Goal: Transaction & Acquisition: Book appointment/travel/reservation

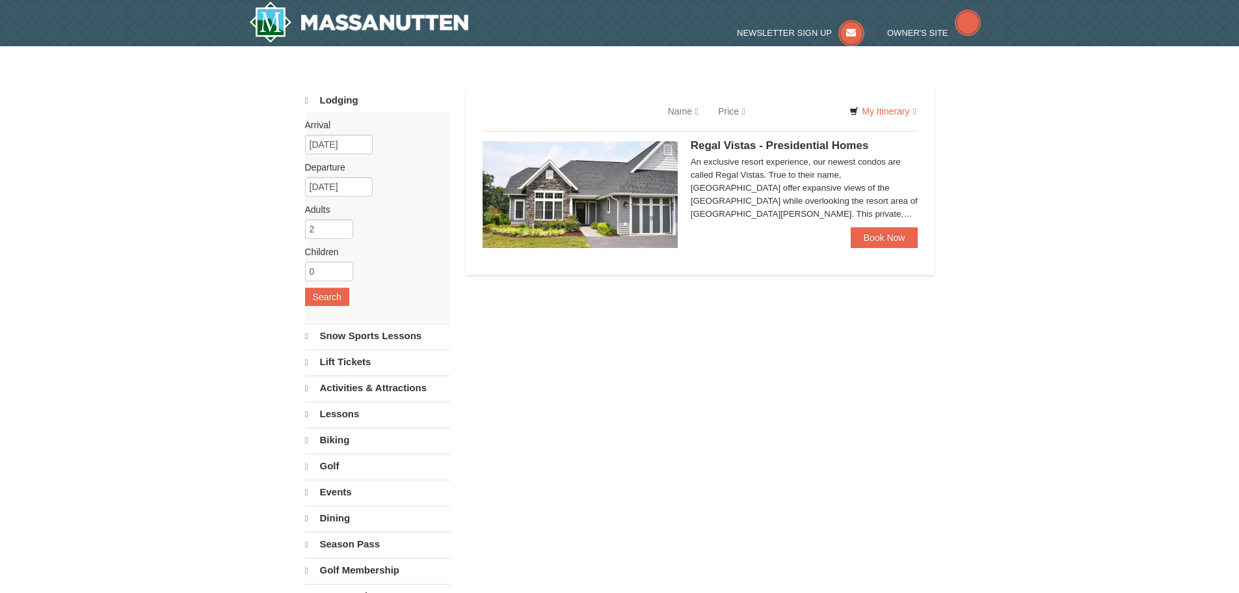
select select "10"
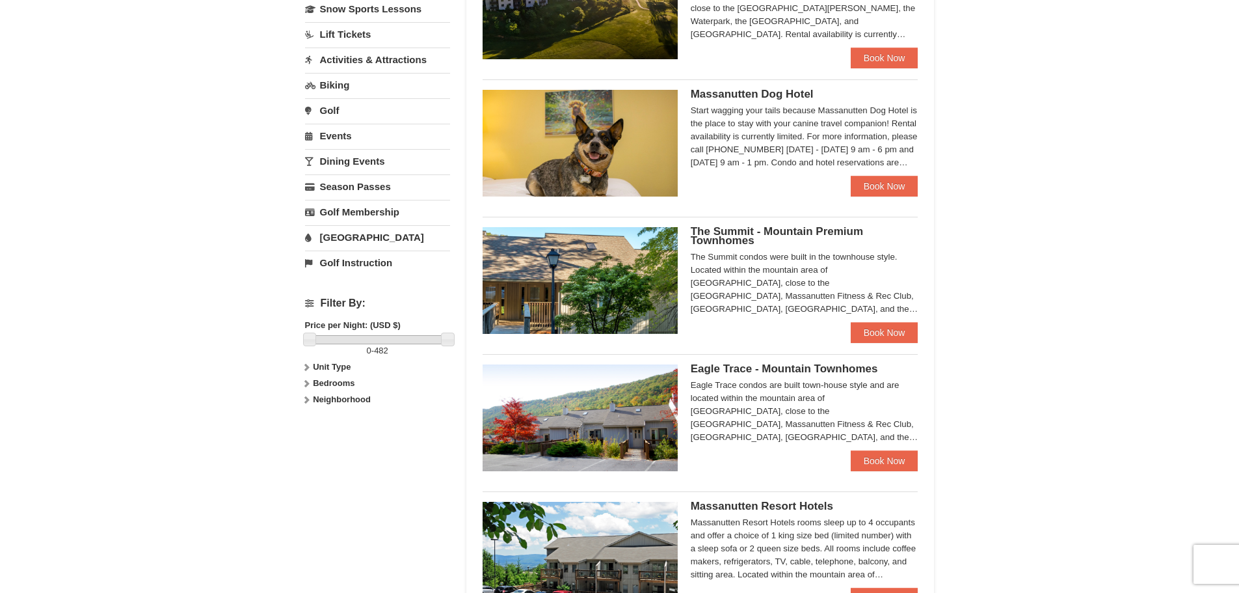
scroll to position [846, 0]
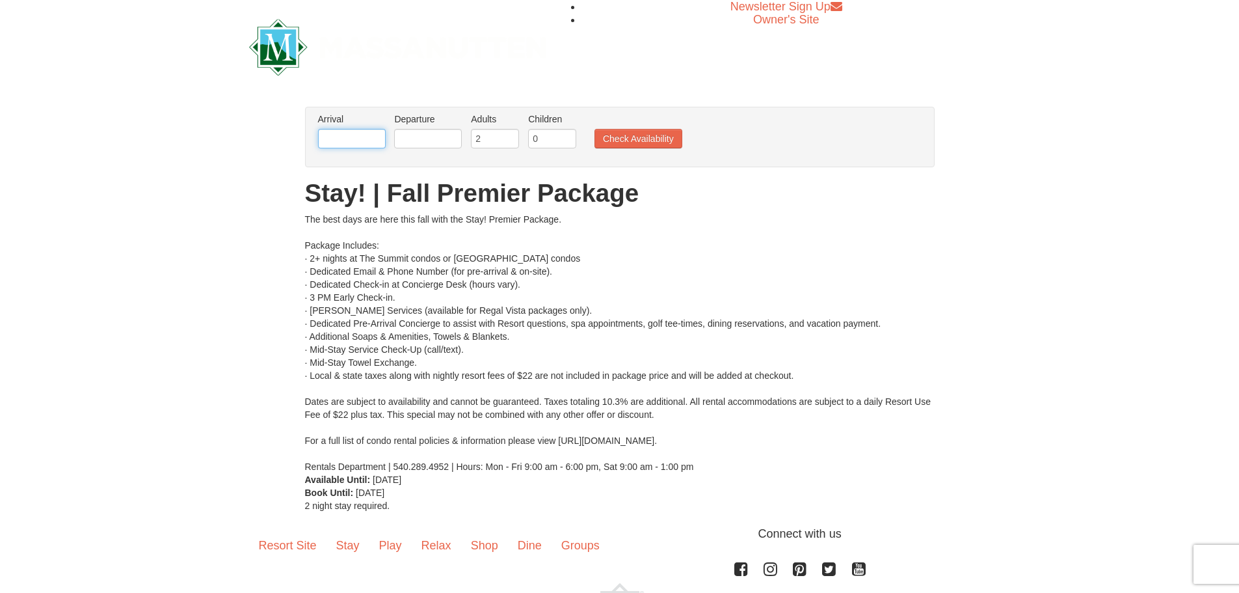
click at [364, 144] on input "text" at bounding box center [352, 139] width 68 height 20
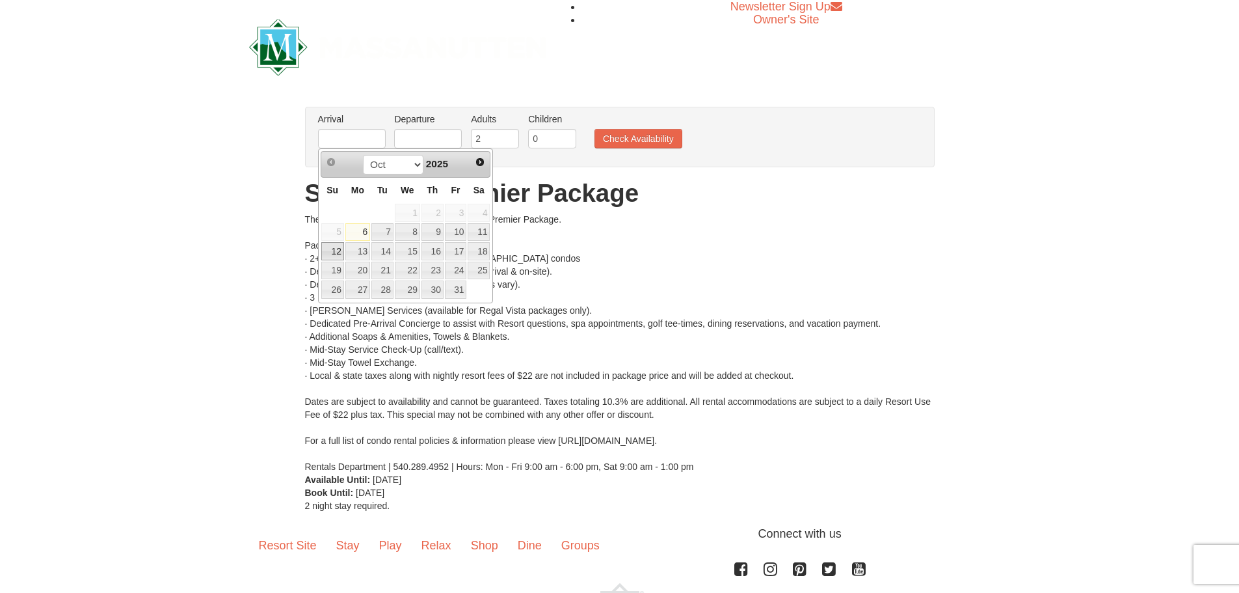
click at [330, 252] on link "12" at bounding box center [332, 251] width 23 height 18
type input "[DATE]"
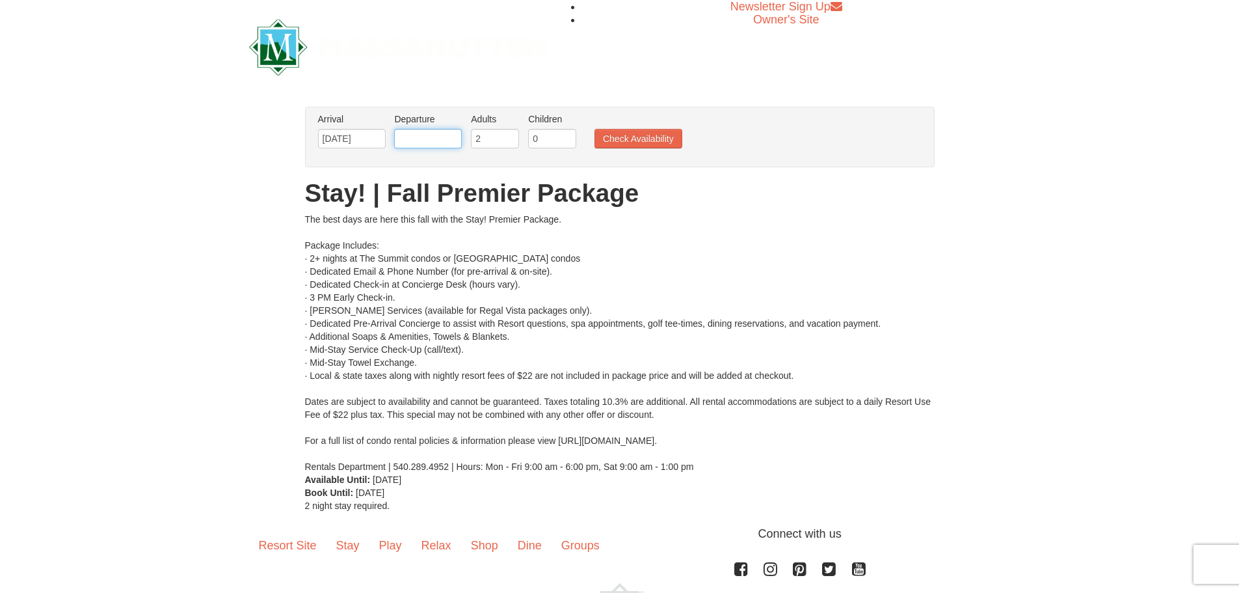
click at [433, 131] on input "text" at bounding box center [428, 139] width 68 height 20
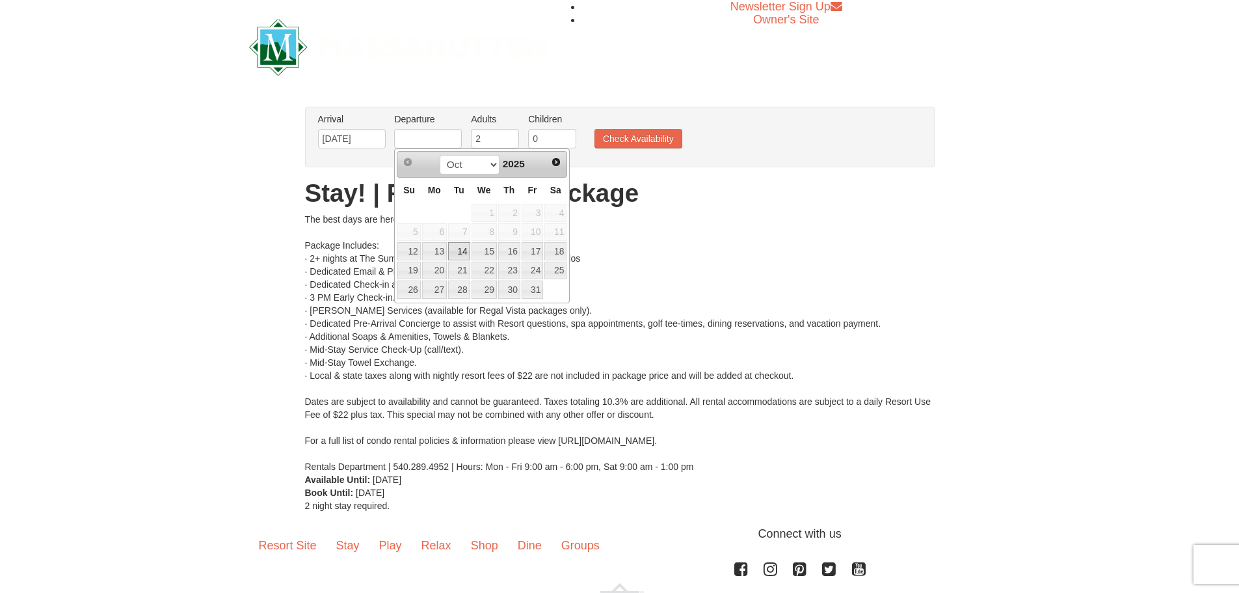
click at [463, 252] on link "14" at bounding box center [459, 251] width 22 height 18
type input "[DATE]"
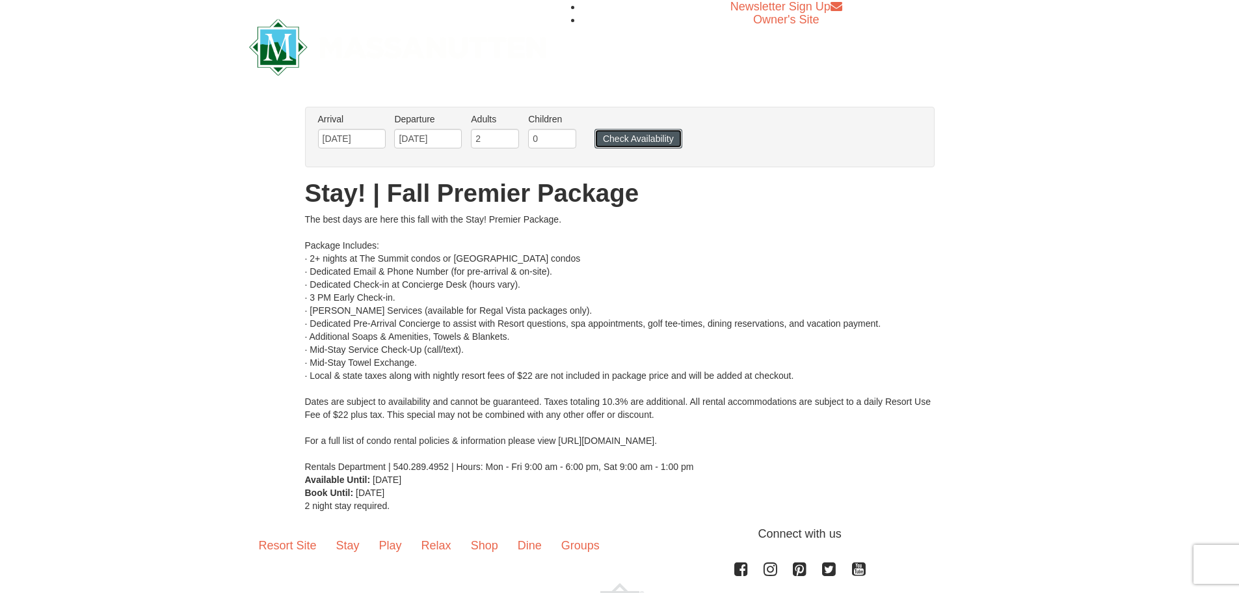
click at [636, 141] on button "Check Availability" at bounding box center [639, 139] width 88 height 20
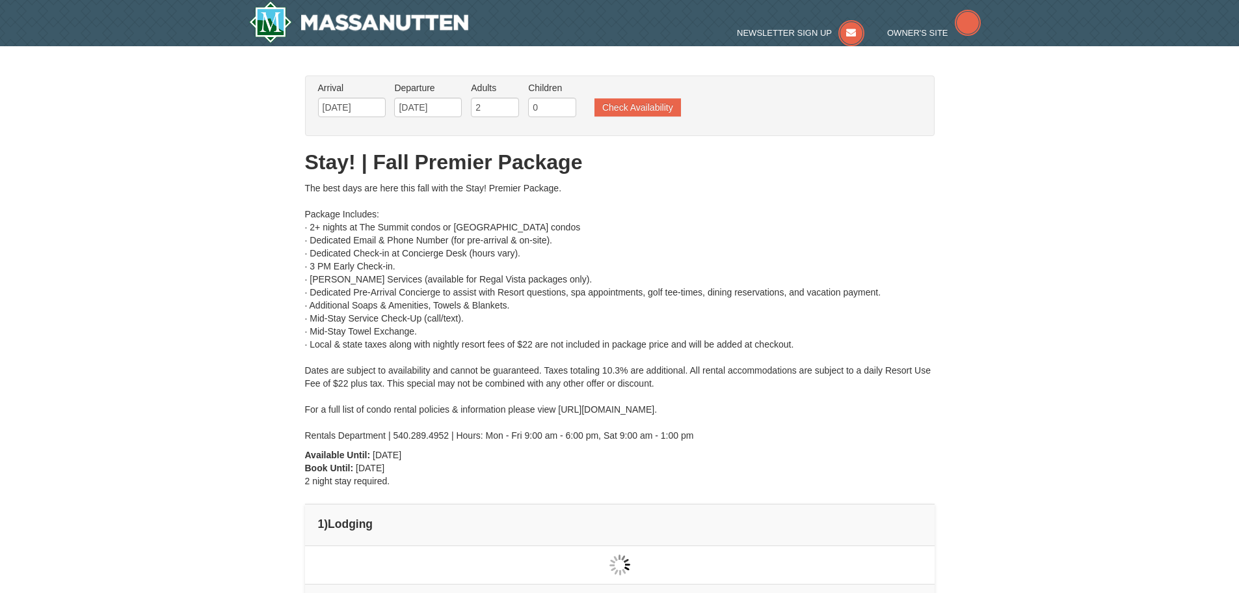
type input "[DATE]"
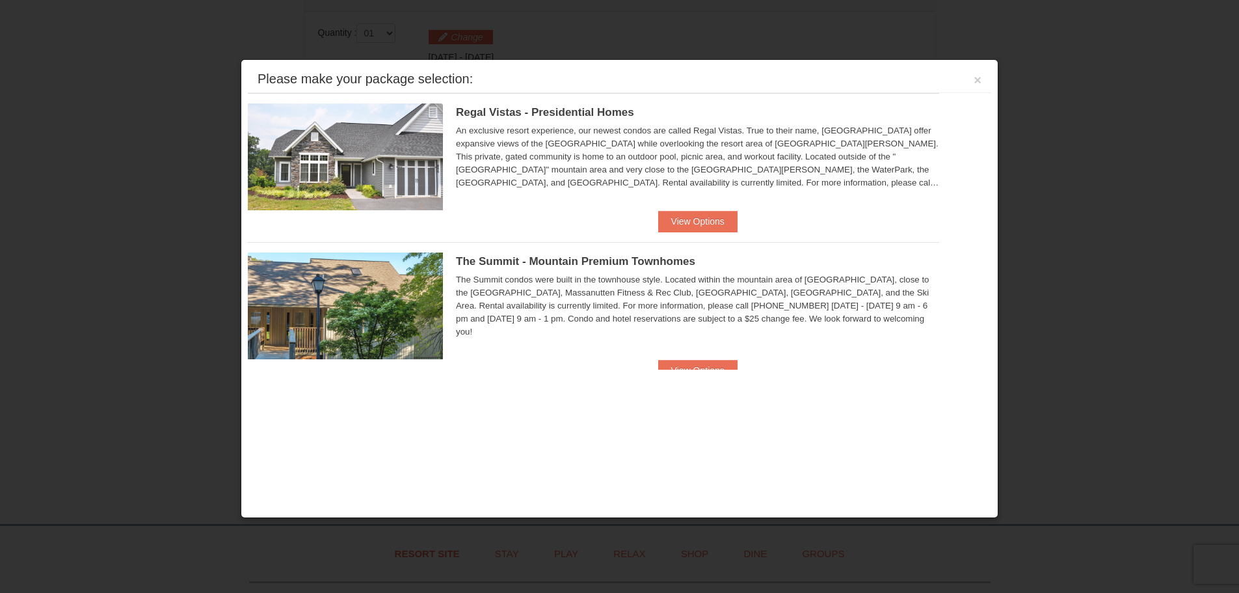
scroll to position [554, 0]
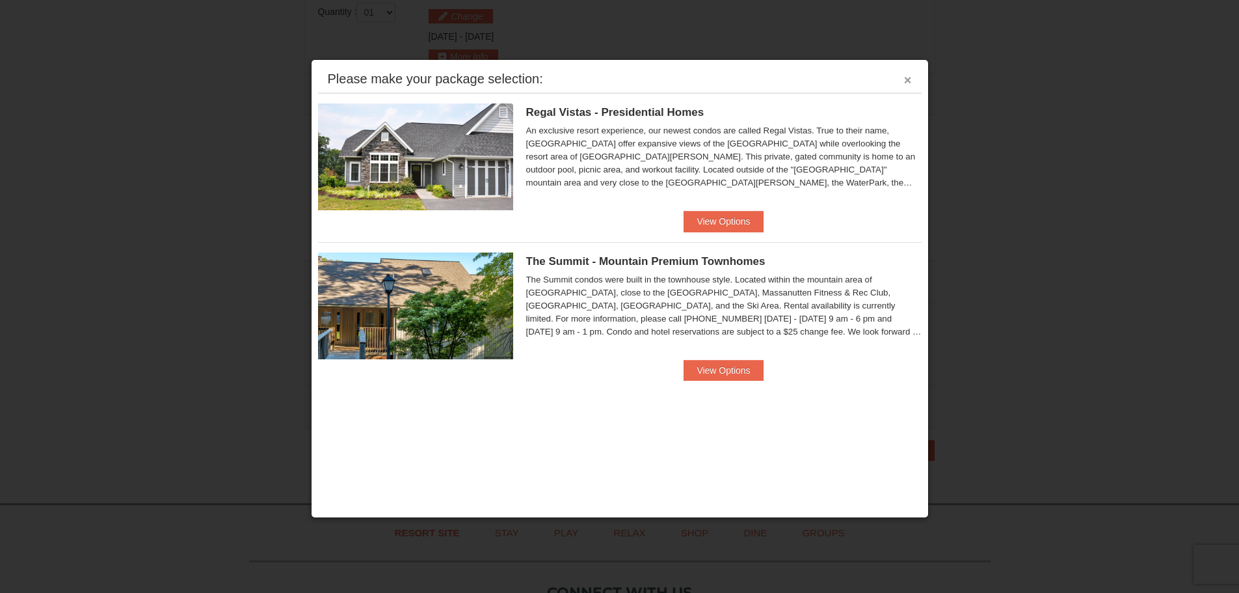
click at [905, 82] on button "×" at bounding box center [908, 80] width 8 height 13
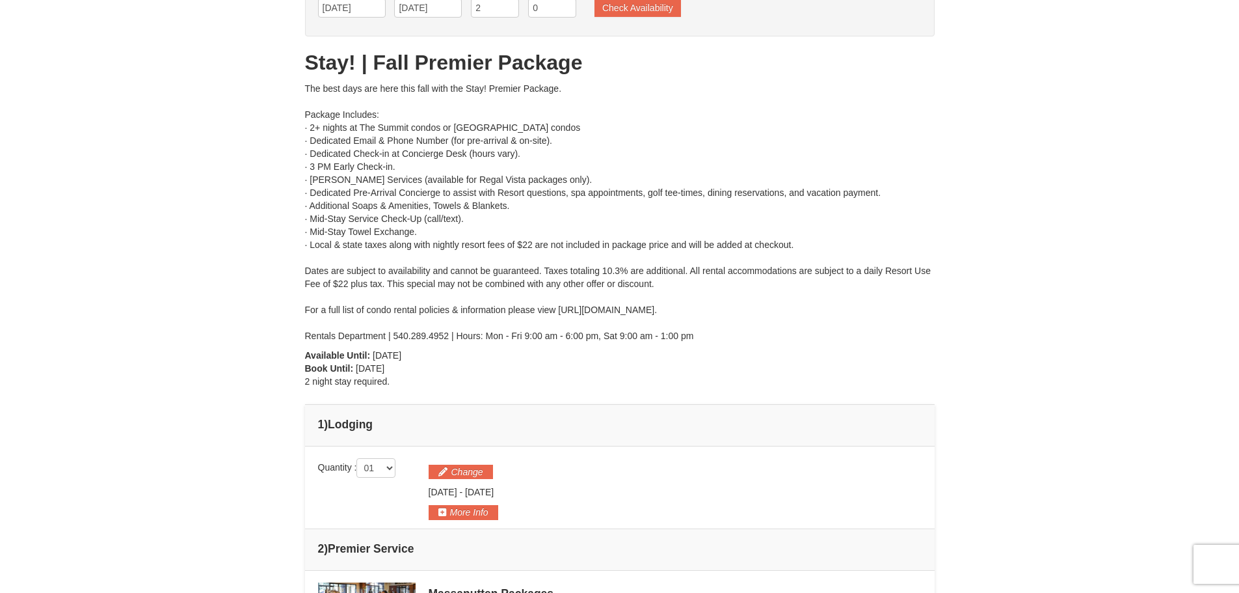
scroll to position [0, 0]
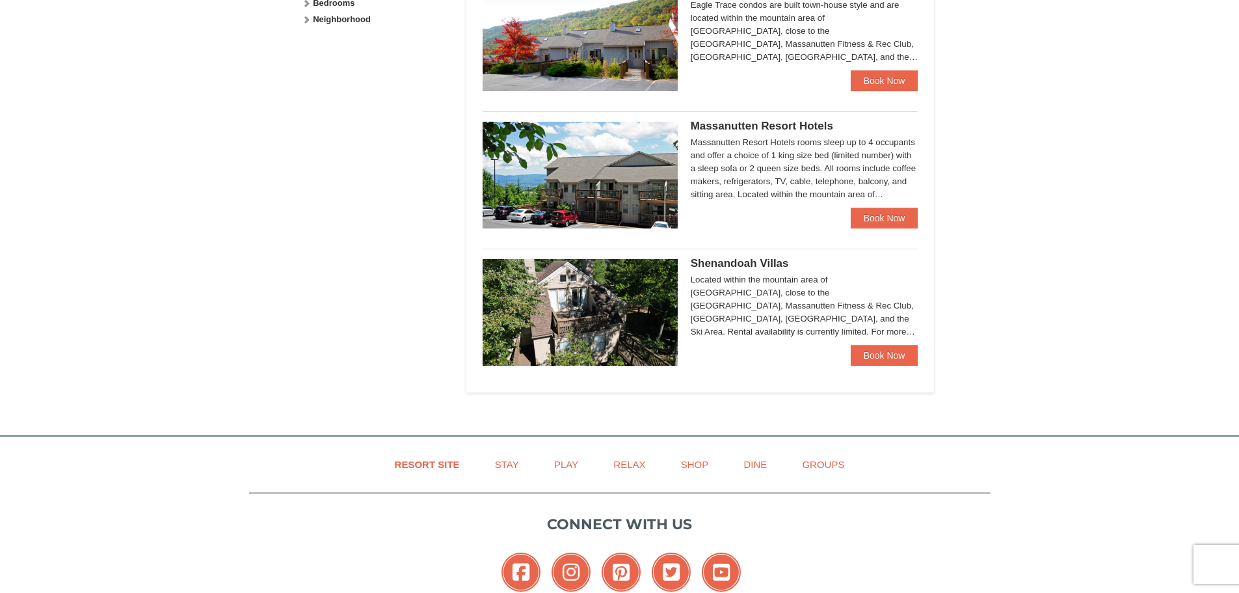
scroll to position [716, 0]
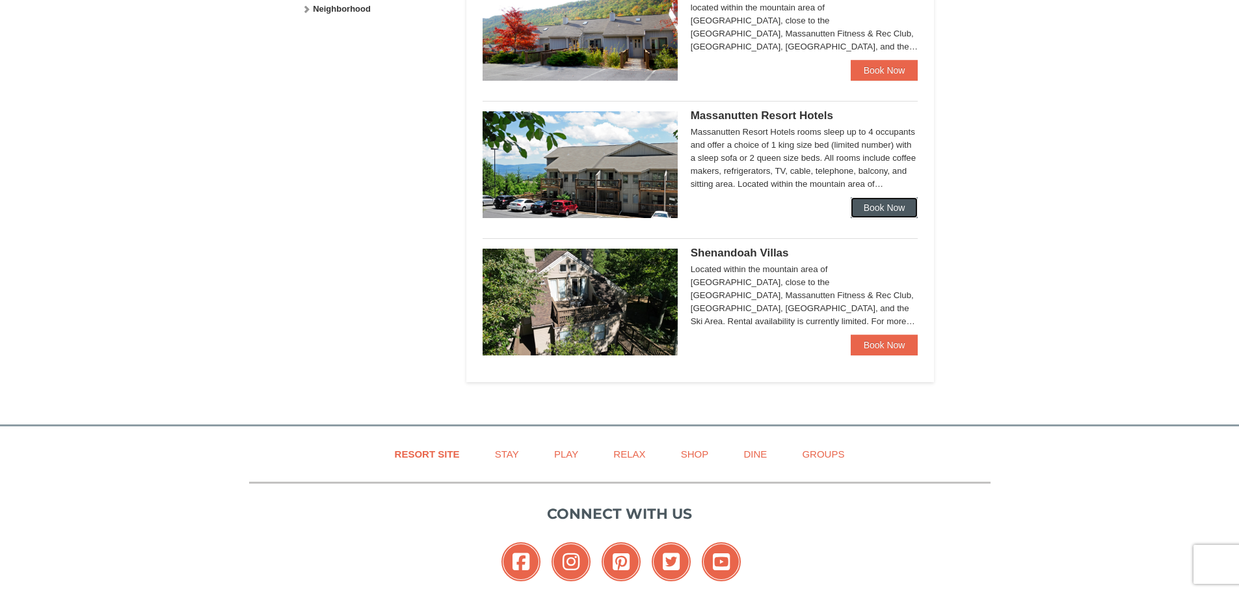
click at [867, 202] on link "Book Now" at bounding box center [885, 207] width 68 height 21
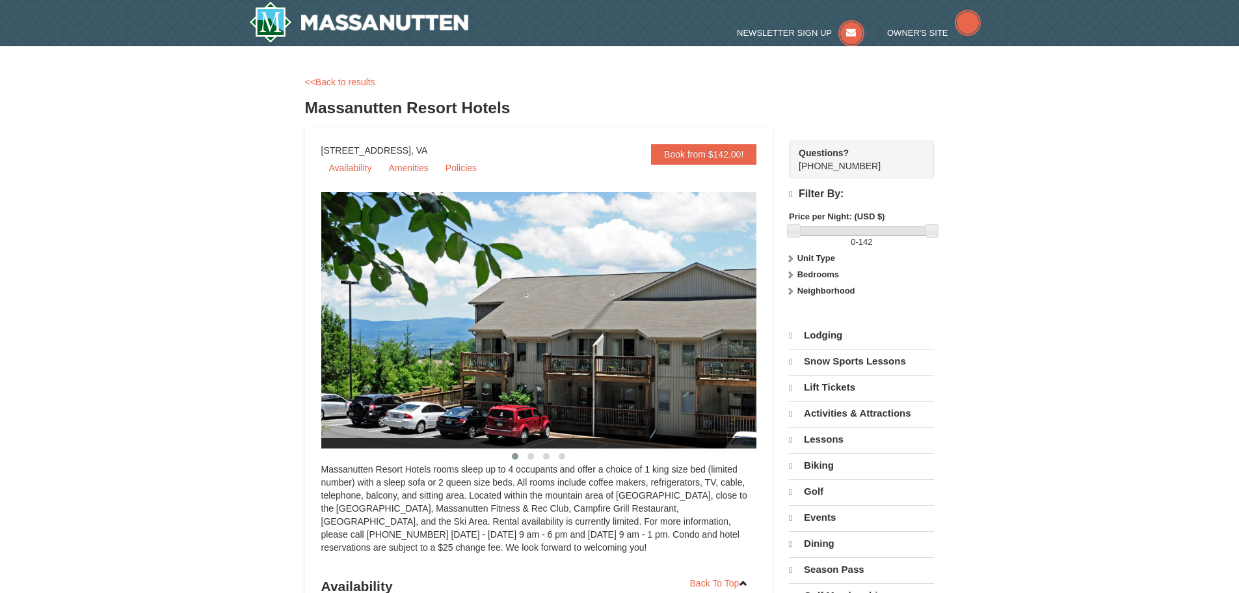
select select "10"
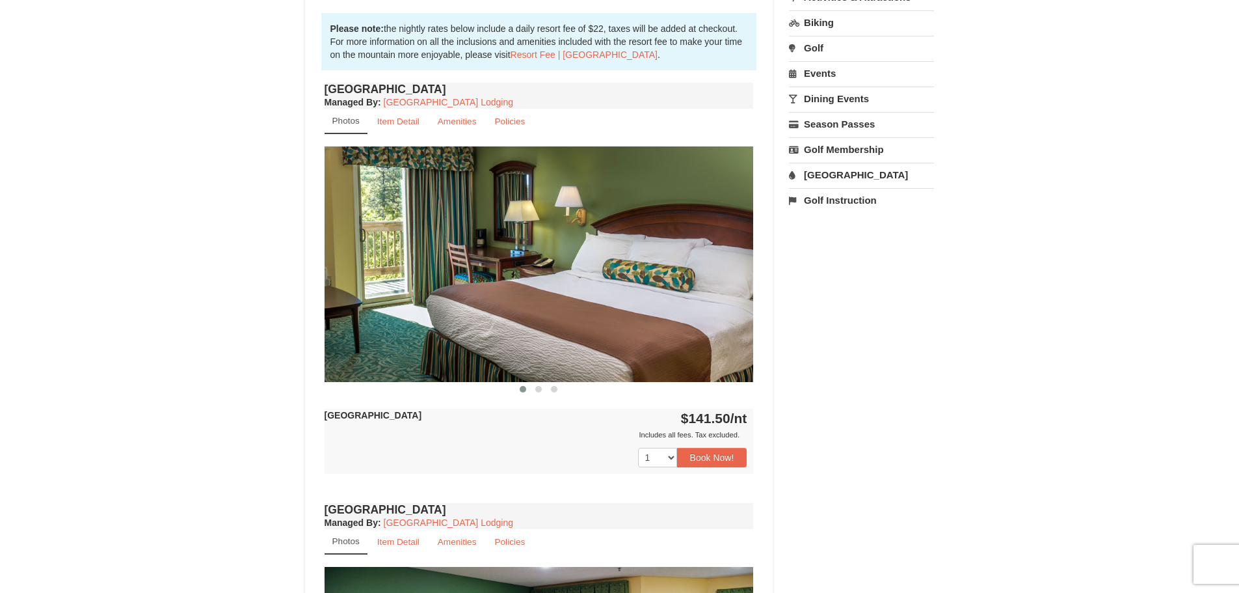
scroll to position [455, 0]
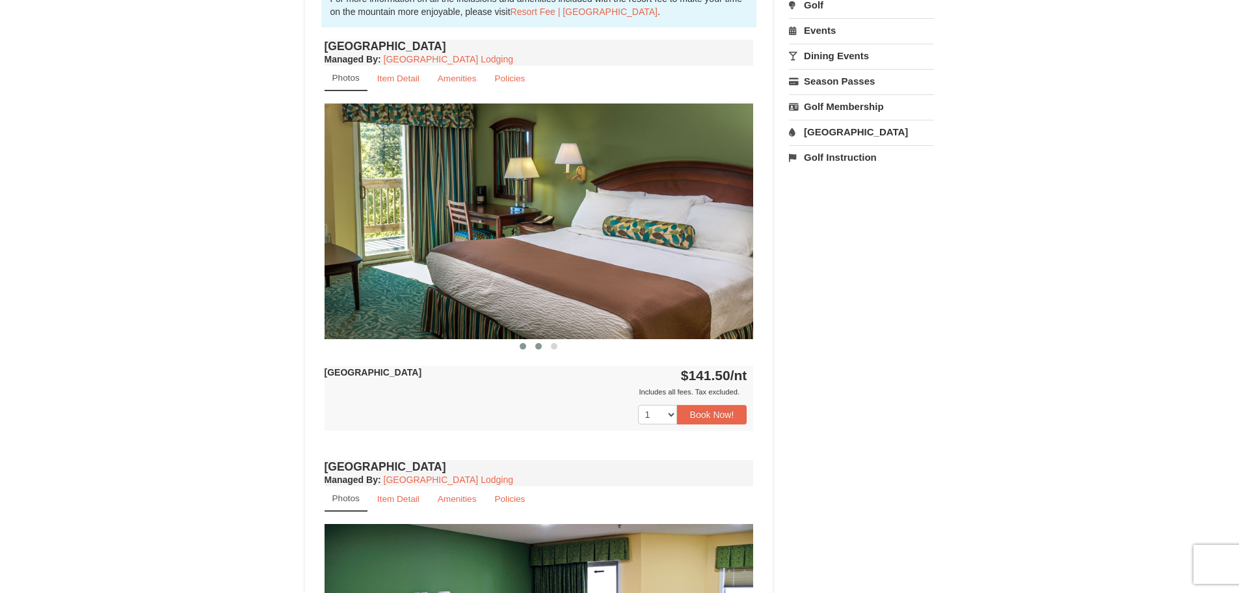
click at [537, 346] on span at bounding box center [538, 346] width 7 height 7
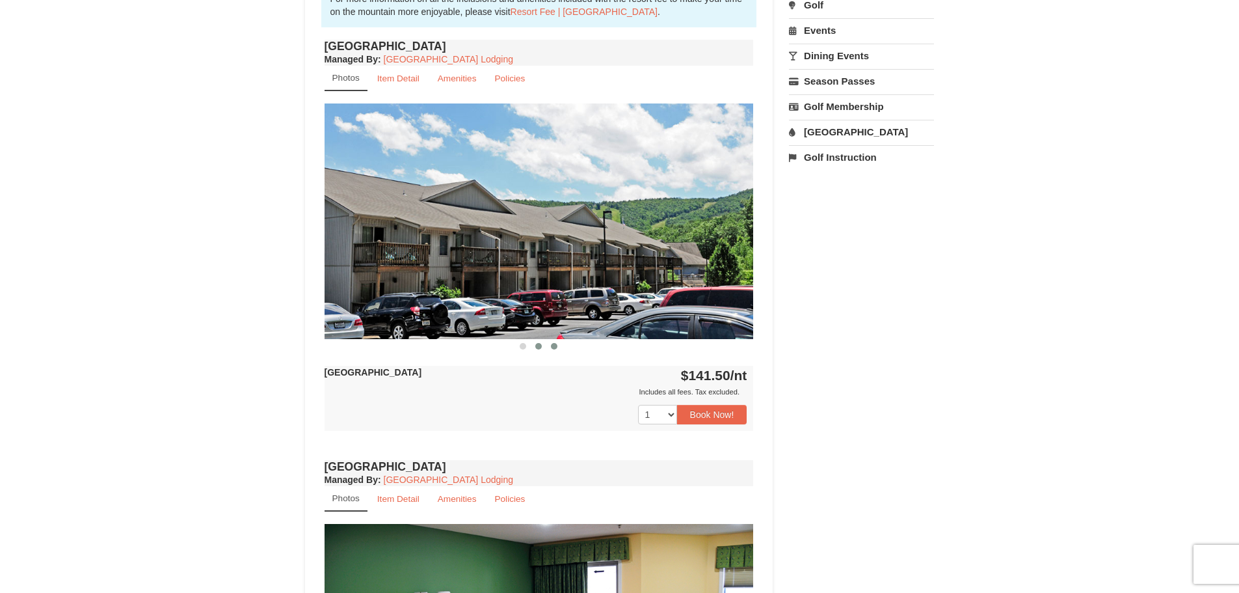
click at [554, 345] on span at bounding box center [554, 346] width 7 height 7
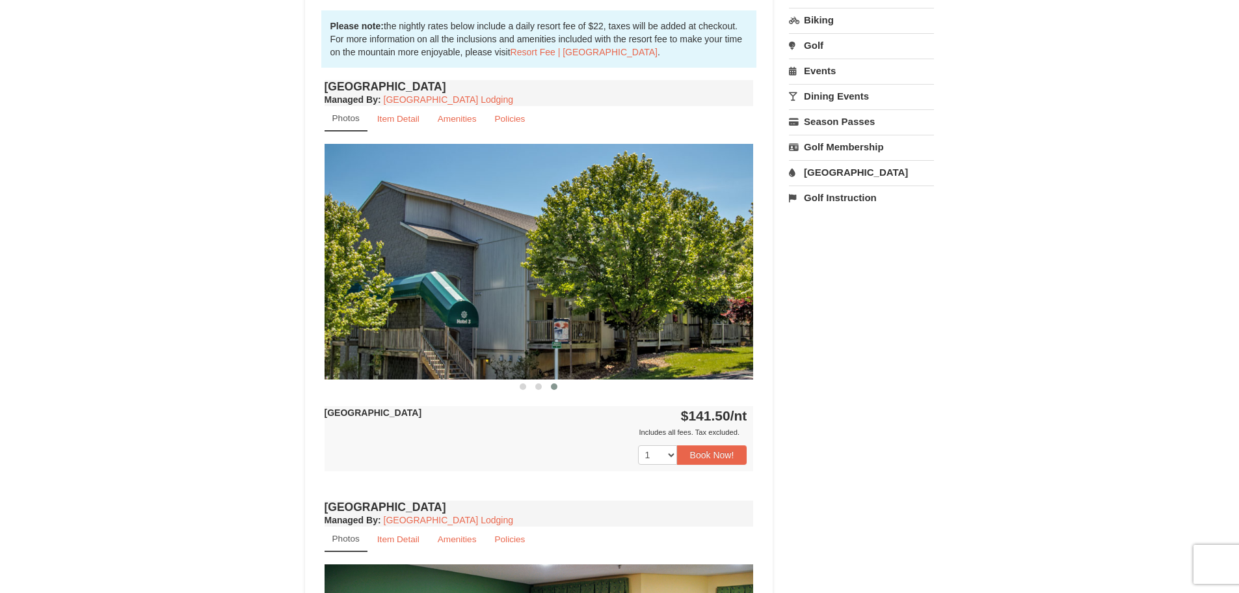
scroll to position [390, 0]
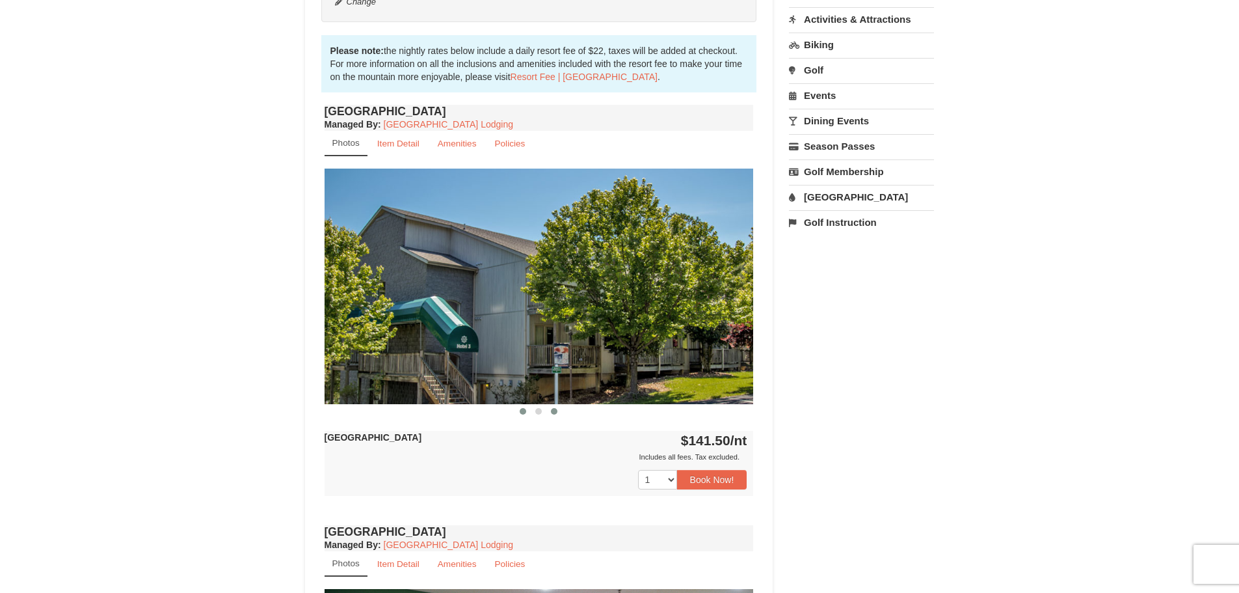
click at [522, 412] on span at bounding box center [523, 411] width 7 height 7
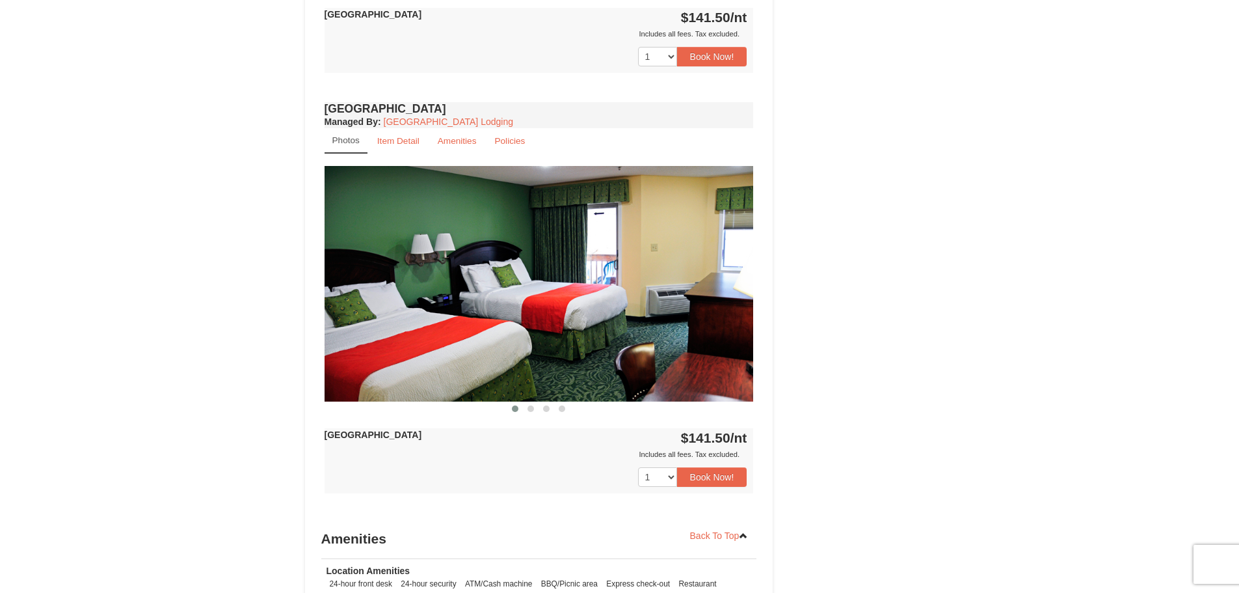
scroll to position [846, 0]
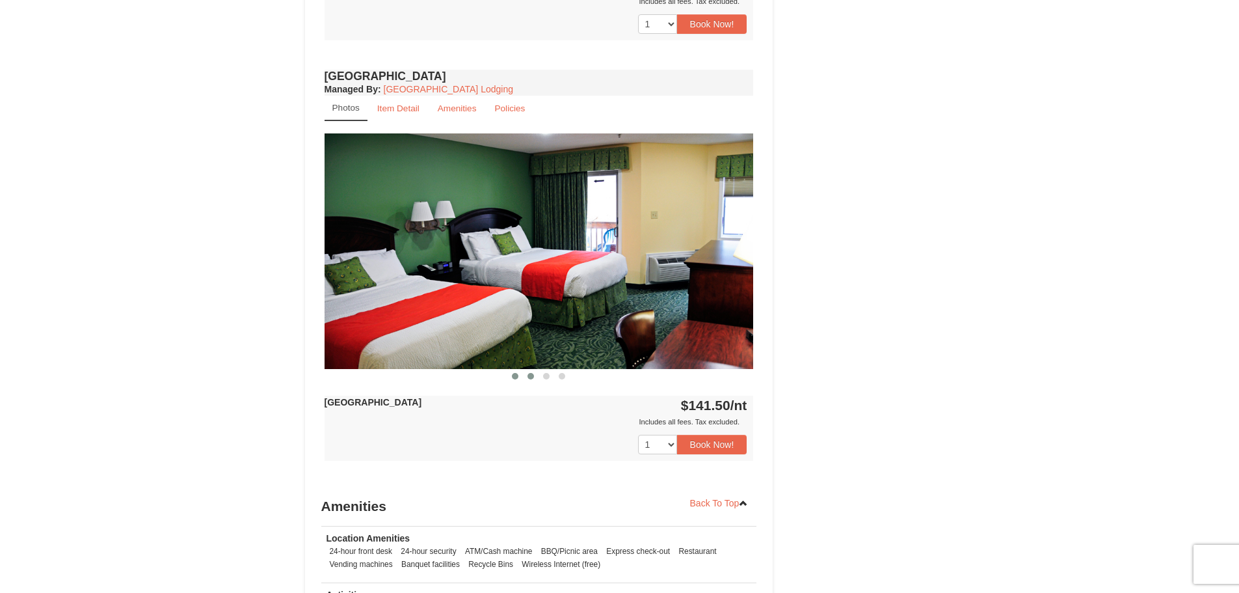
click at [531, 375] on span at bounding box center [531, 376] width 7 height 7
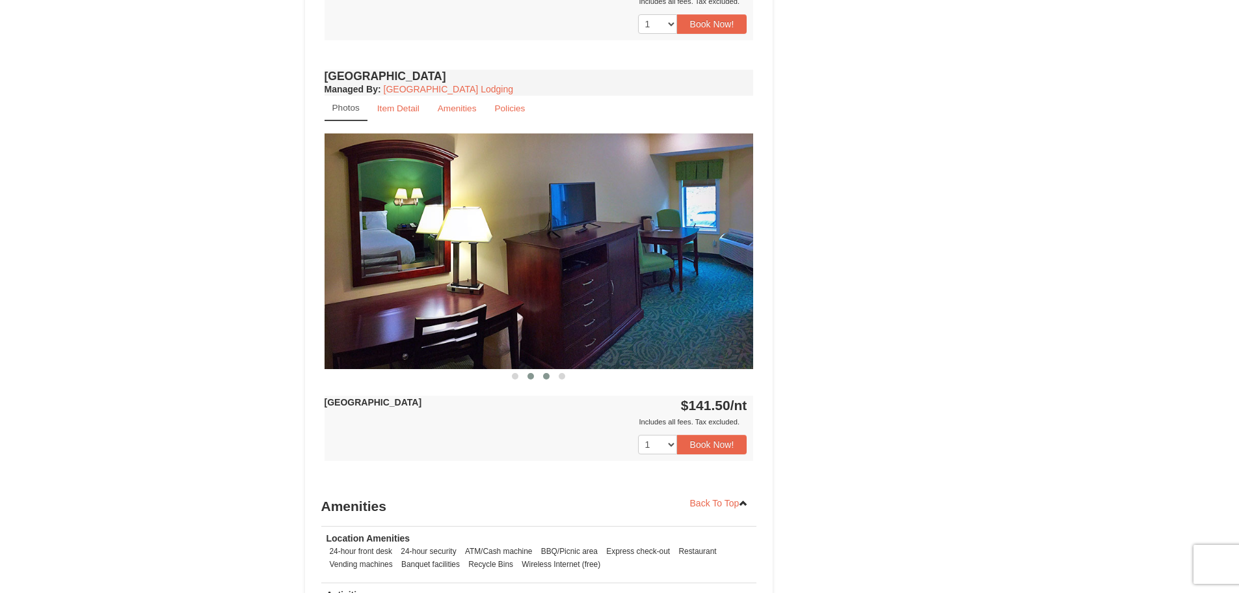
click at [541, 374] on button at bounding box center [547, 376] width 16 height 13
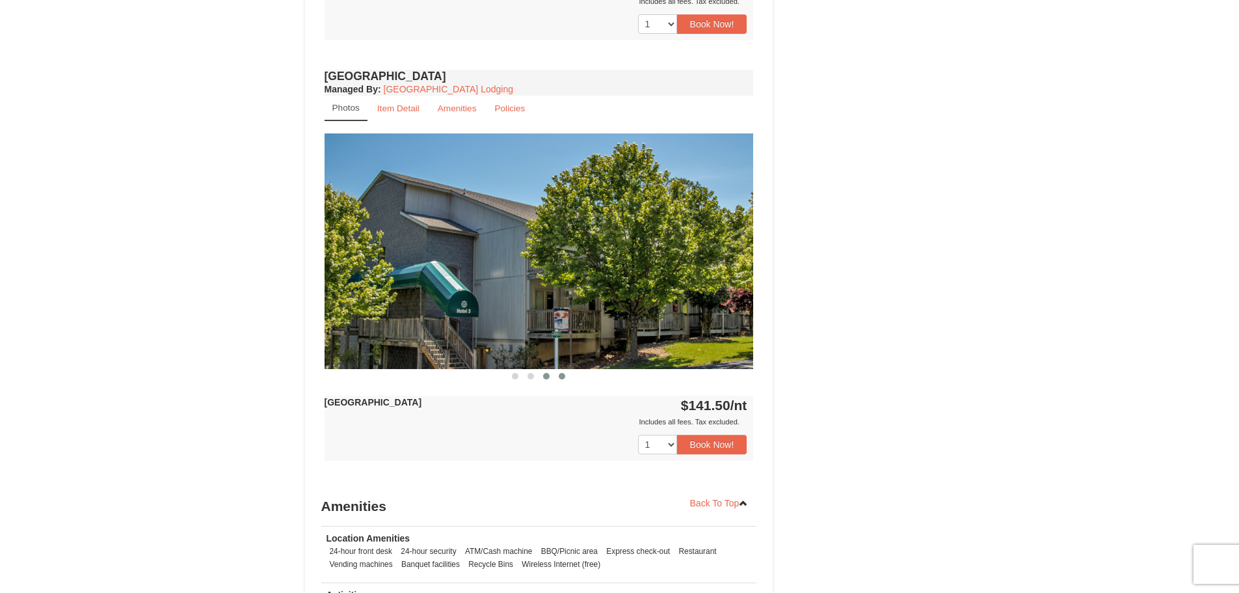
click at [565, 378] on span at bounding box center [562, 376] width 7 height 7
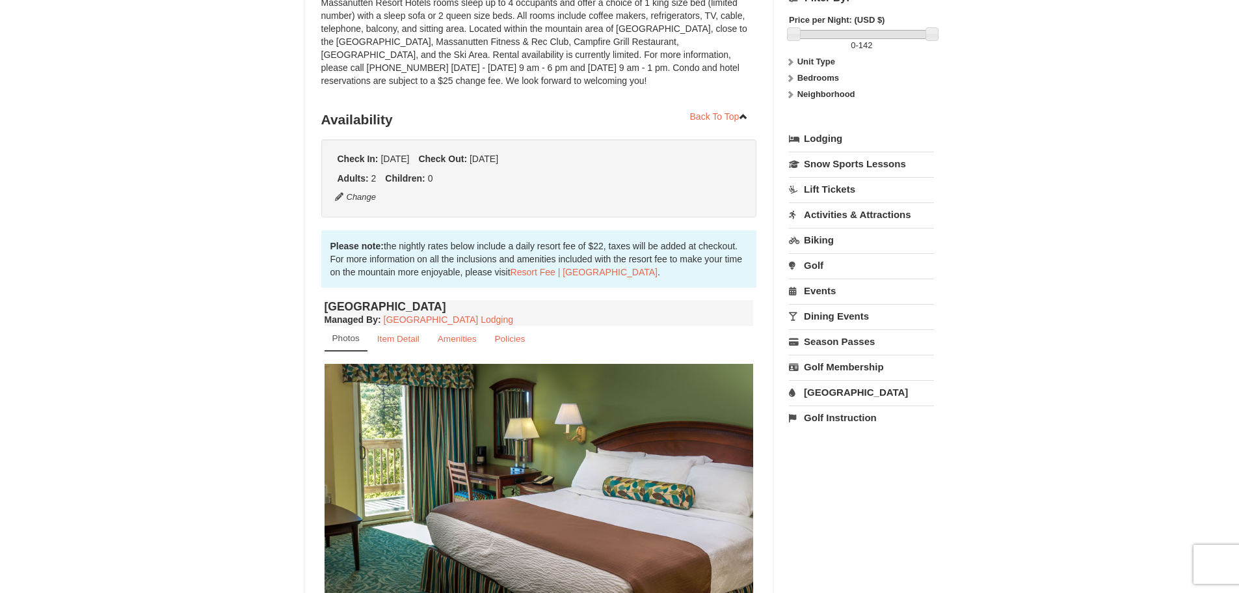
scroll to position [0, 0]
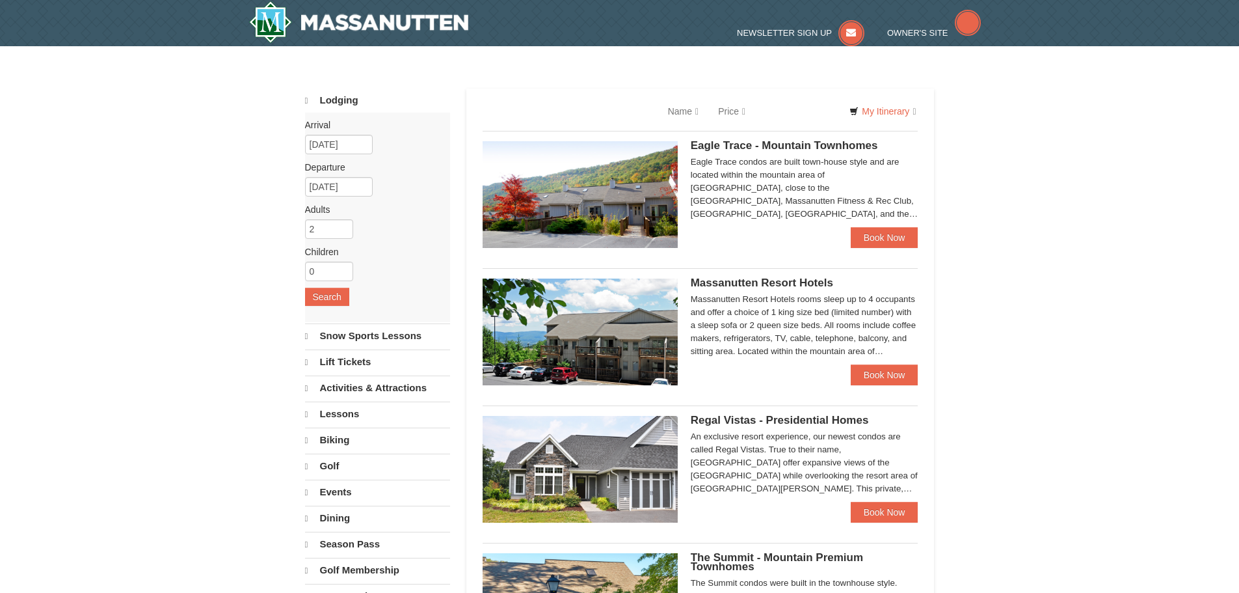
select select "10"
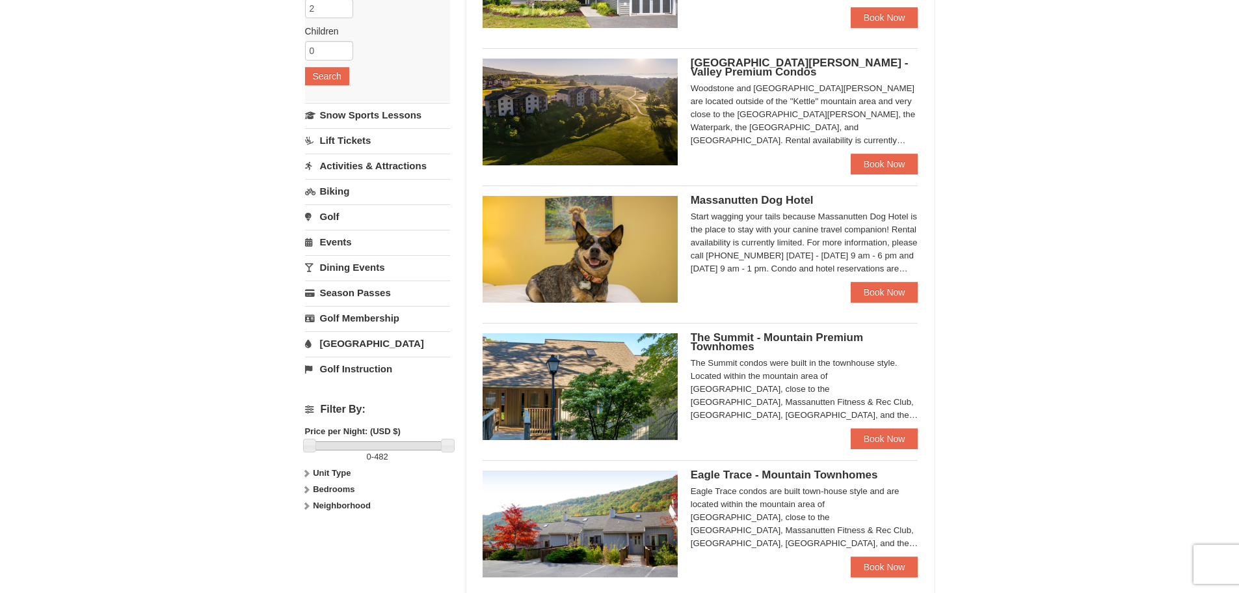
scroll to position [65, 0]
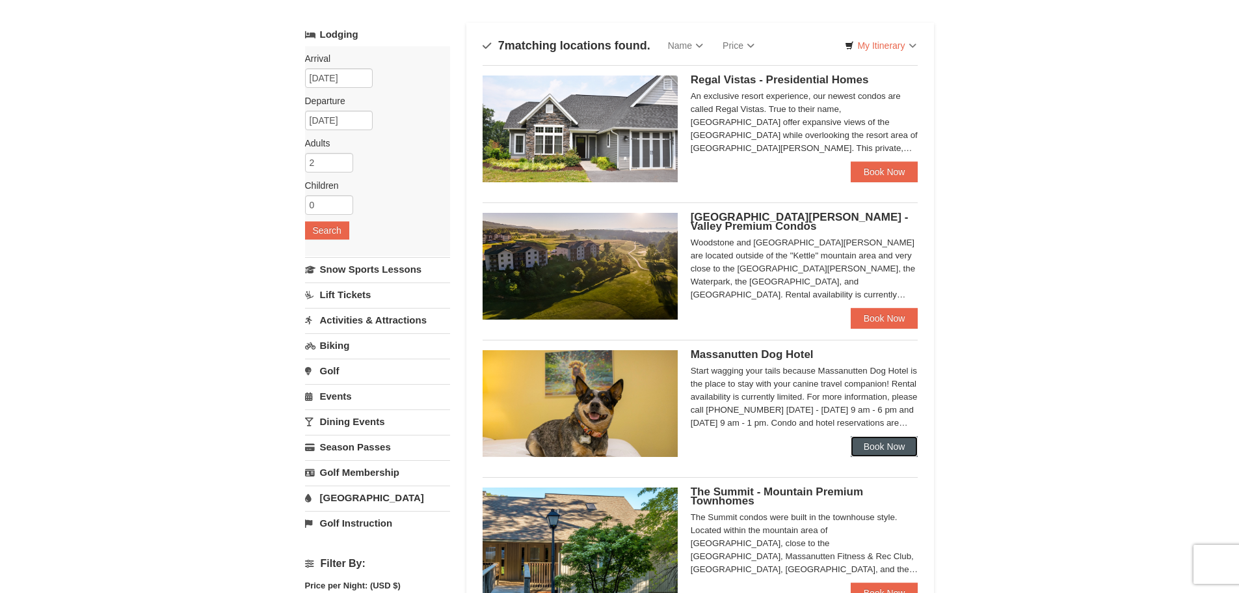
click at [874, 444] on link "Book Now" at bounding box center [885, 446] width 68 height 21
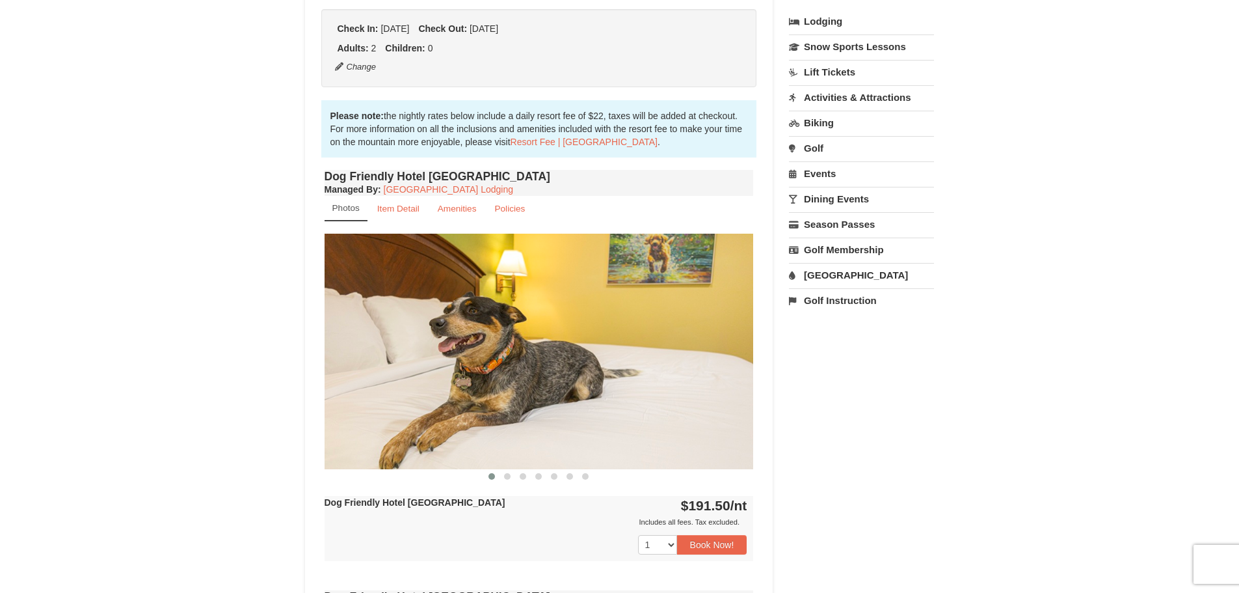
scroll to position [390, 0]
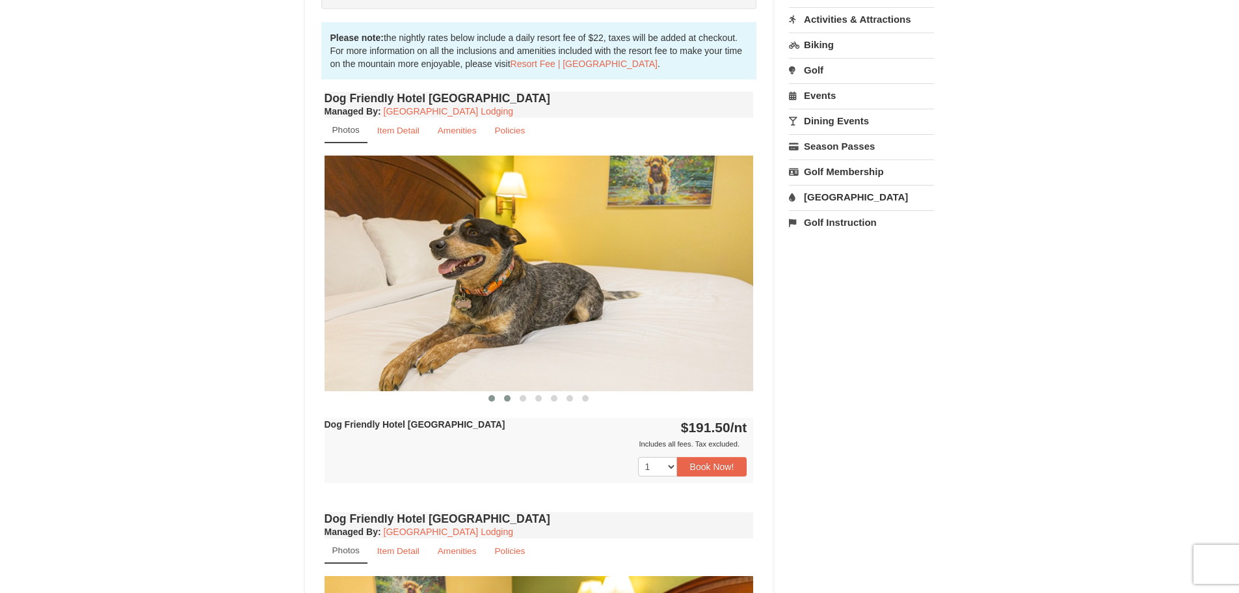
click at [508, 398] on span at bounding box center [507, 398] width 7 height 7
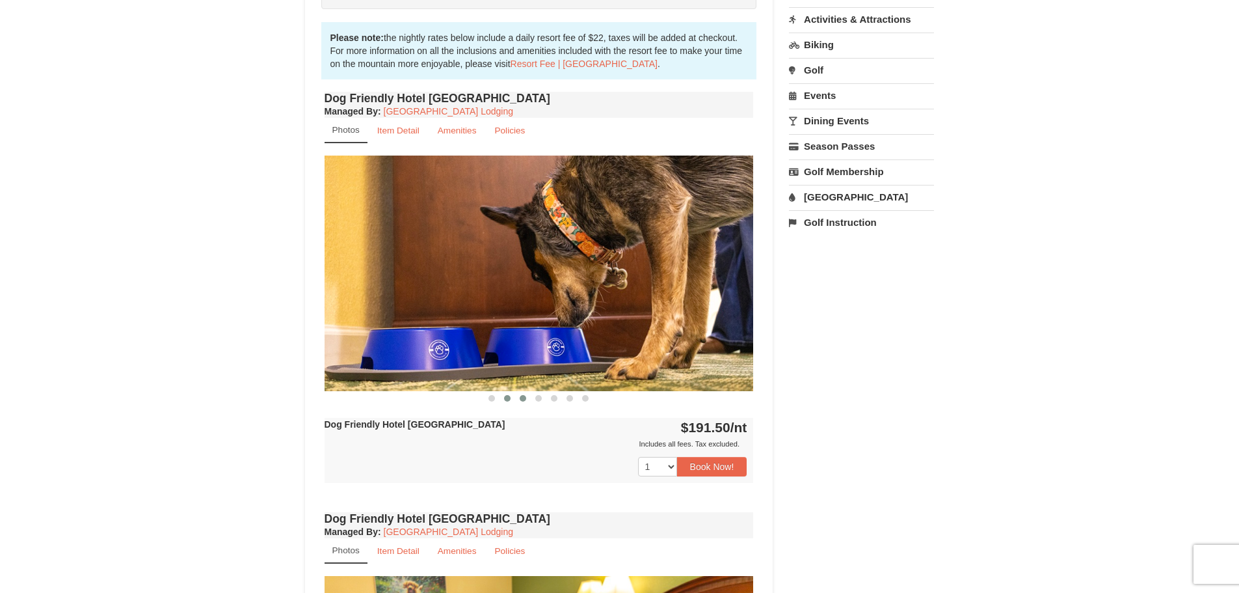
click at [522, 396] on span at bounding box center [523, 398] width 7 height 7
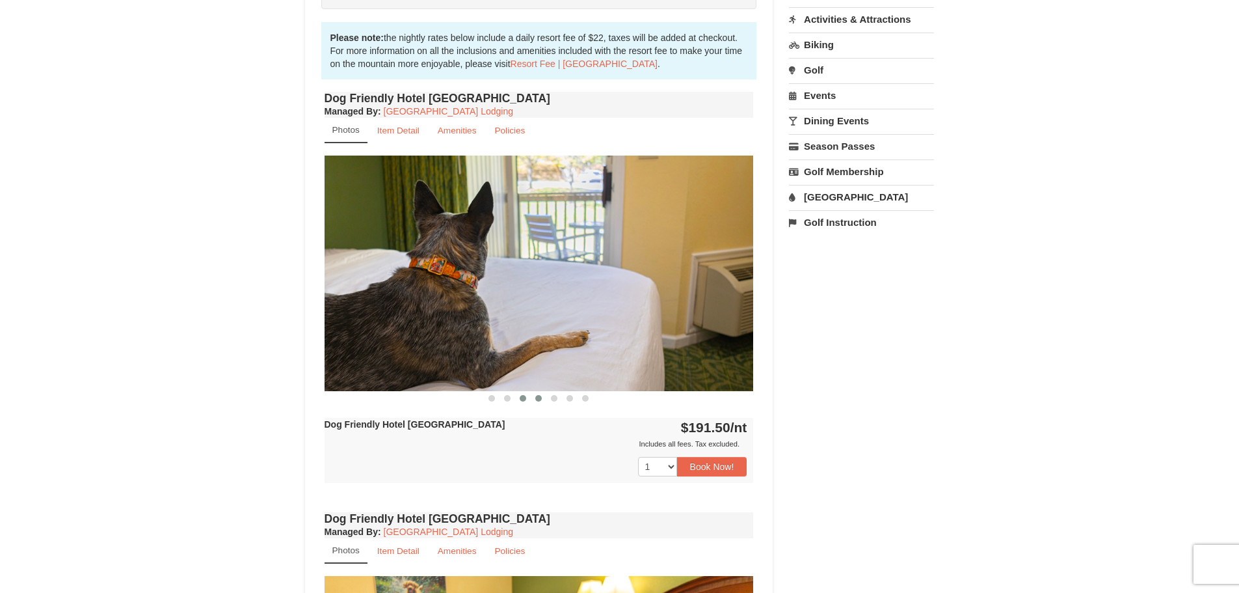
click at [535, 398] on button at bounding box center [539, 398] width 16 height 13
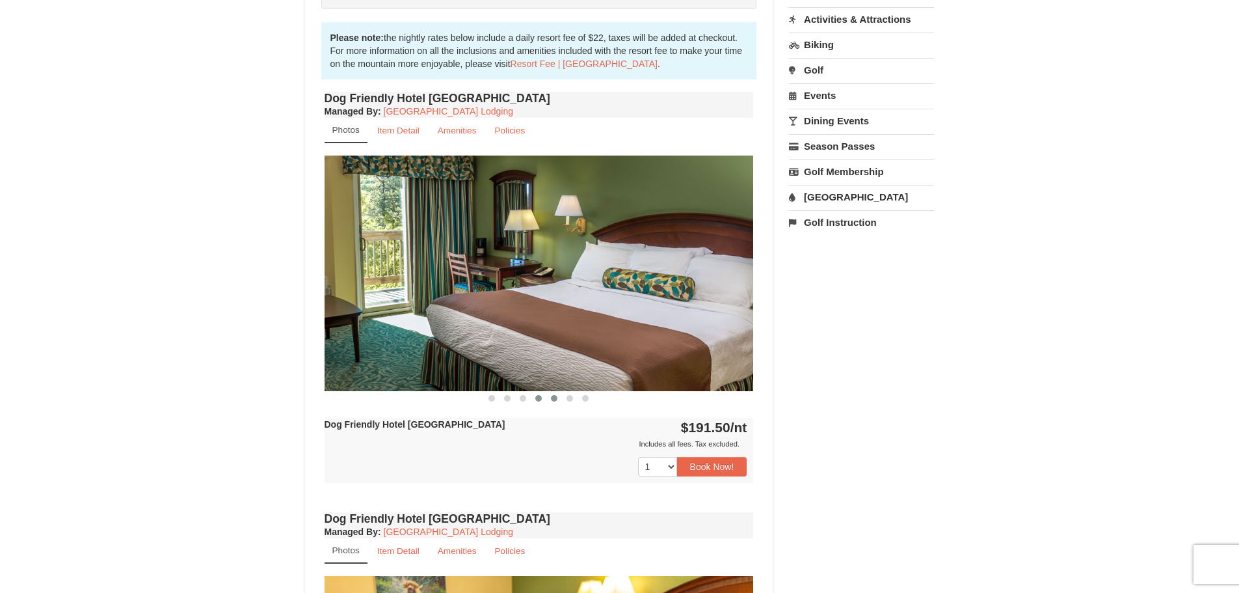
click at [552, 400] on span at bounding box center [554, 398] width 7 height 7
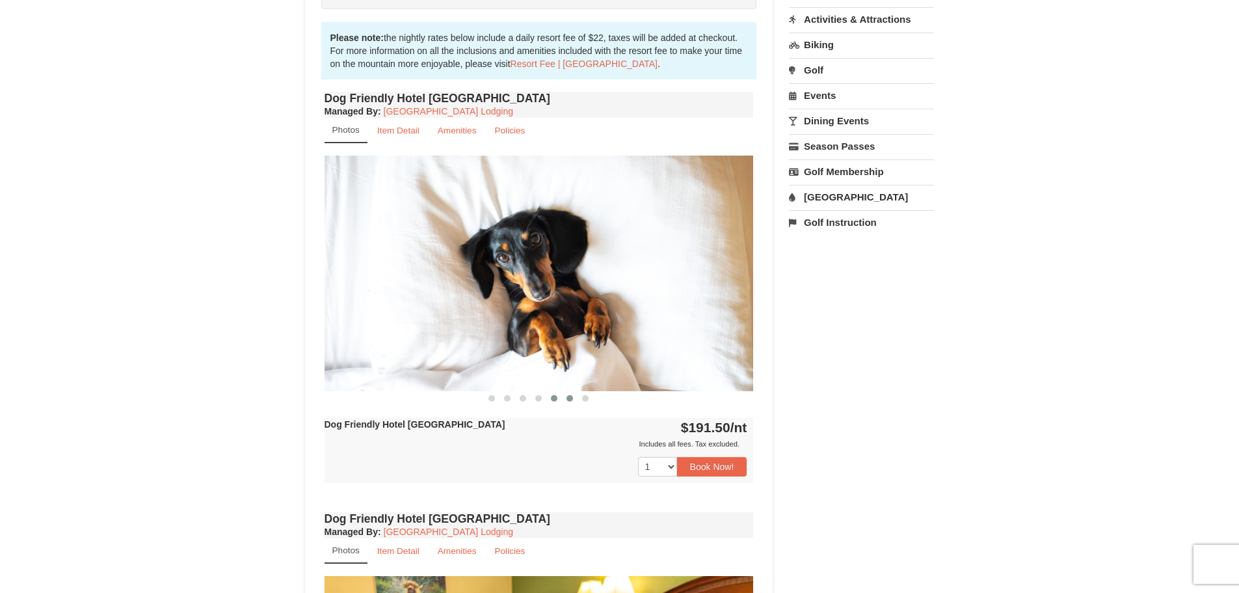
click at [565, 400] on button at bounding box center [570, 398] width 16 height 13
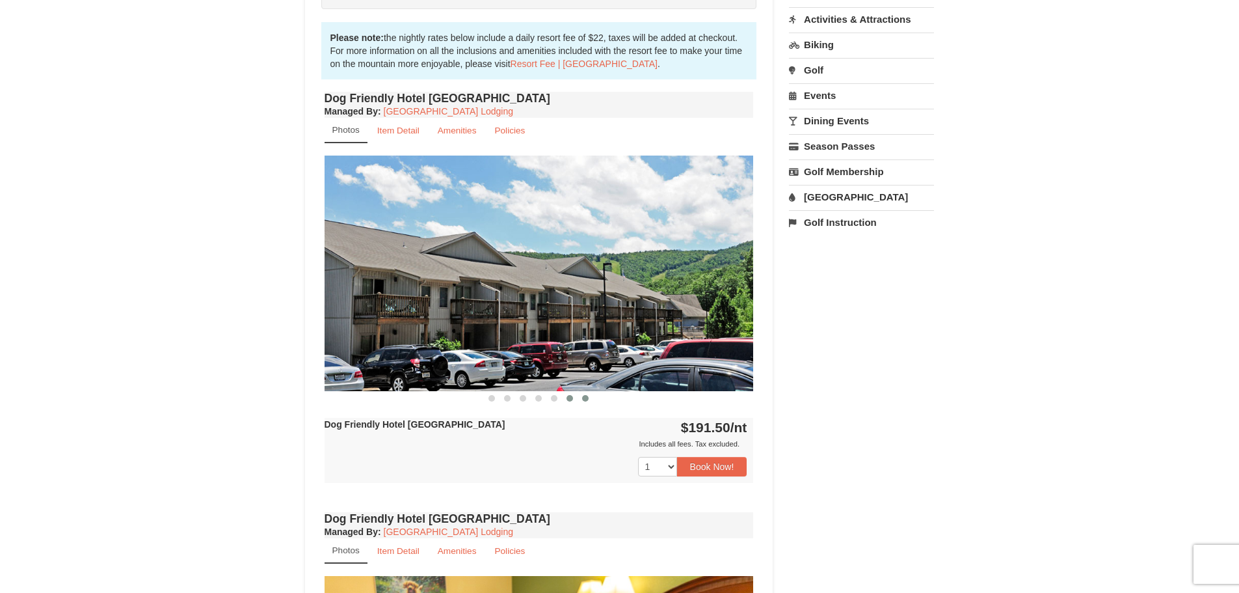
click at [580, 399] on button at bounding box center [586, 398] width 16 height 13
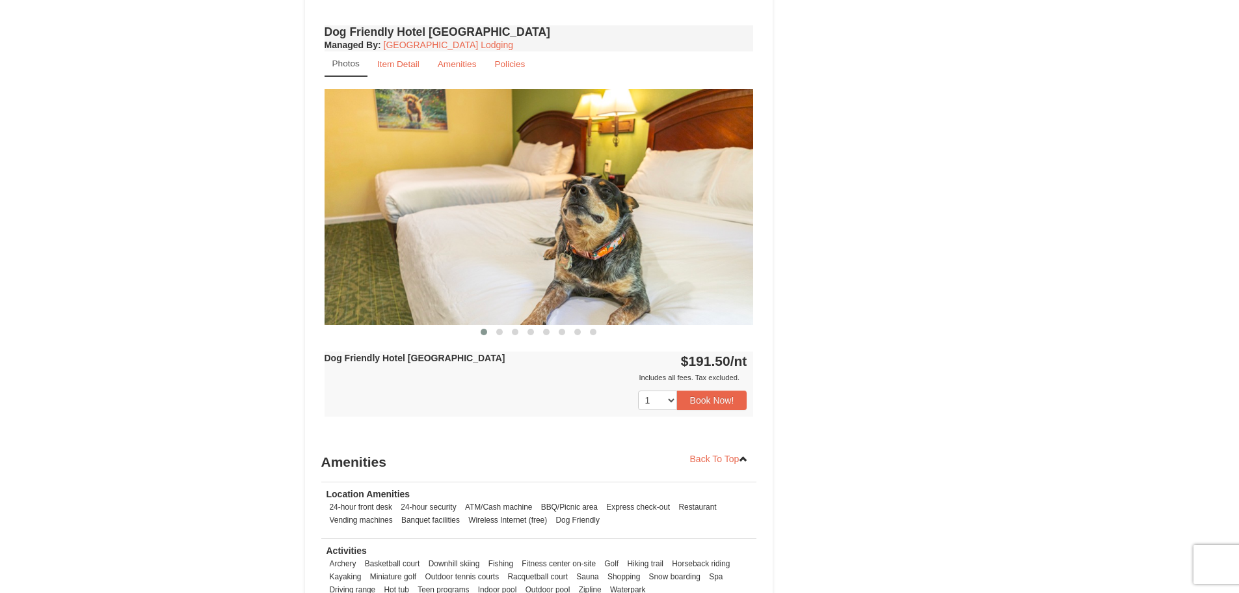
scroll to position [911, 0]
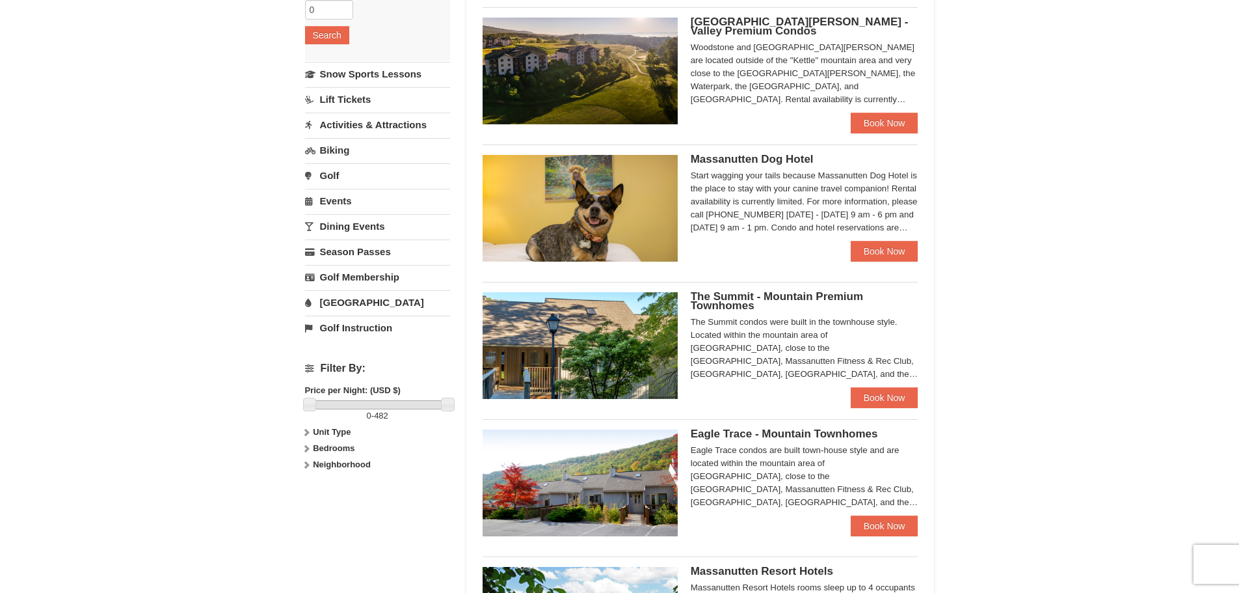
scroll to position [390, 0]
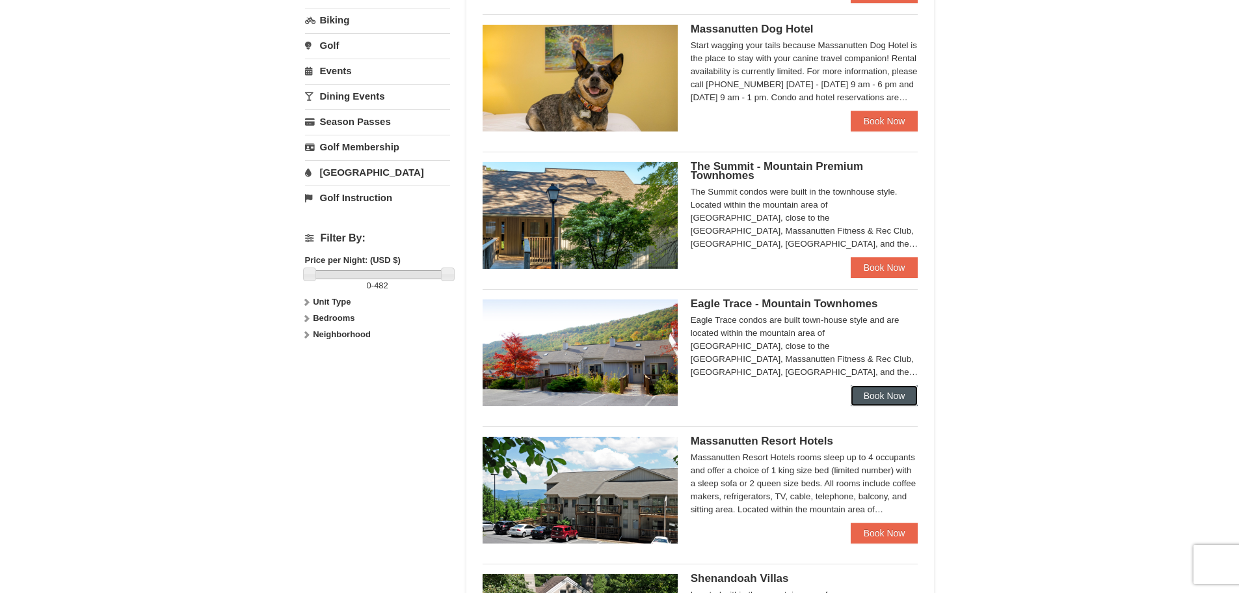
click at [868, 399] on link "Book Now" at bounding box center [885, 395] width 68 height 21
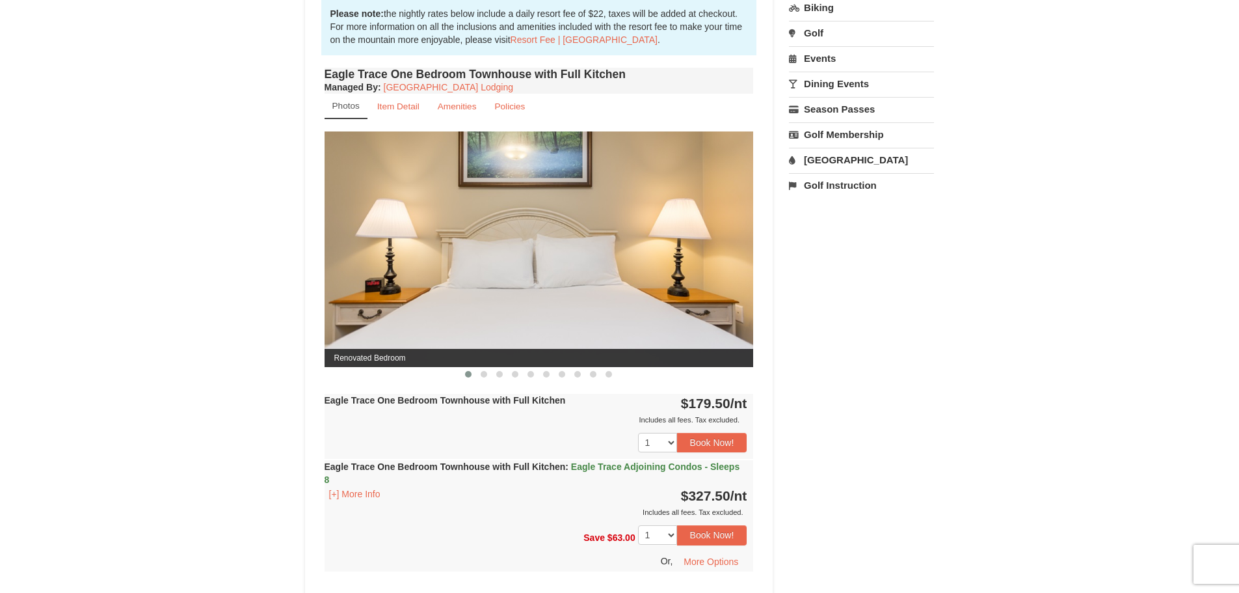
scroll to position [455, 0]
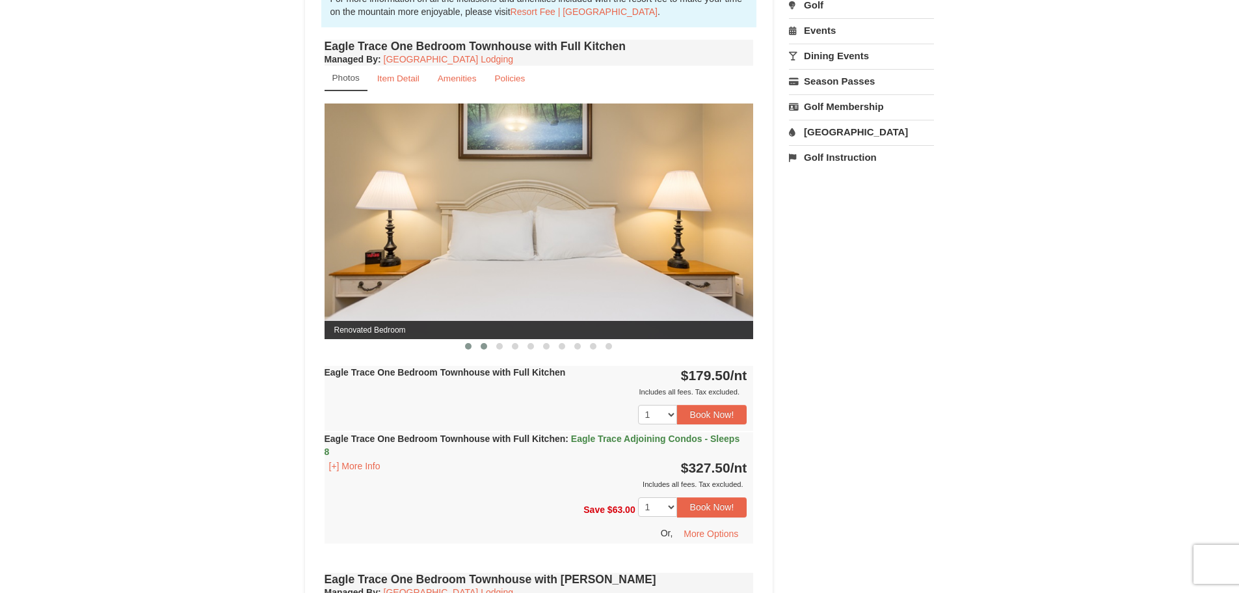
click at [477, 349] on button at bounding box center [484, 346] width 16 height 13
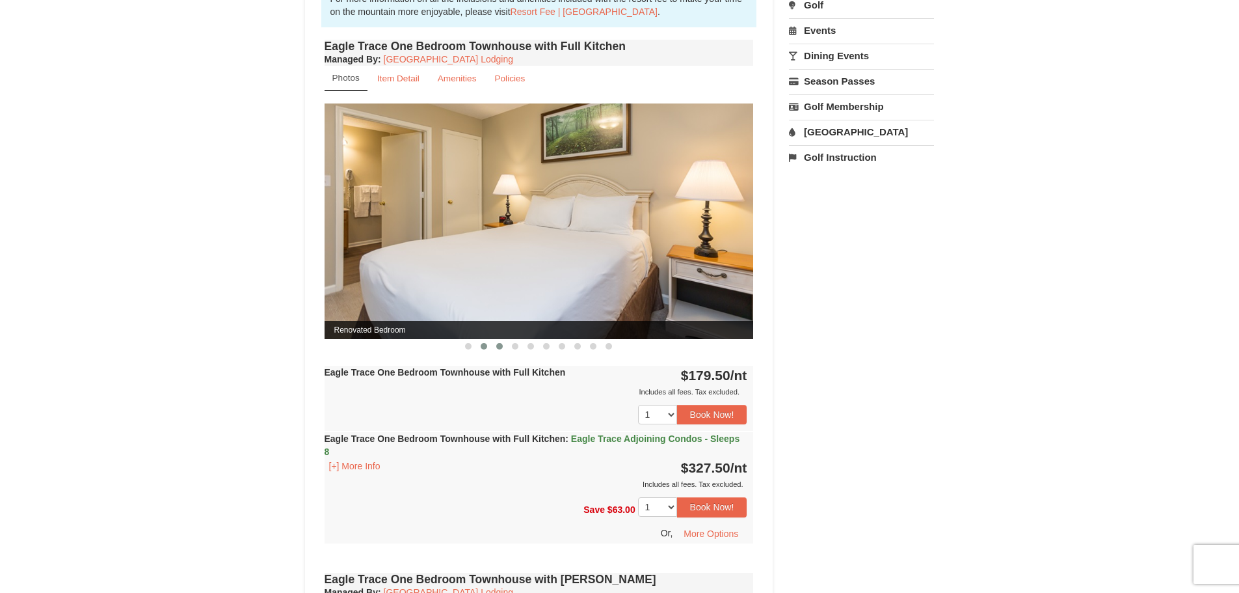
click at [496, 345] on span at bounding box center [499, 346] width 7 height 7
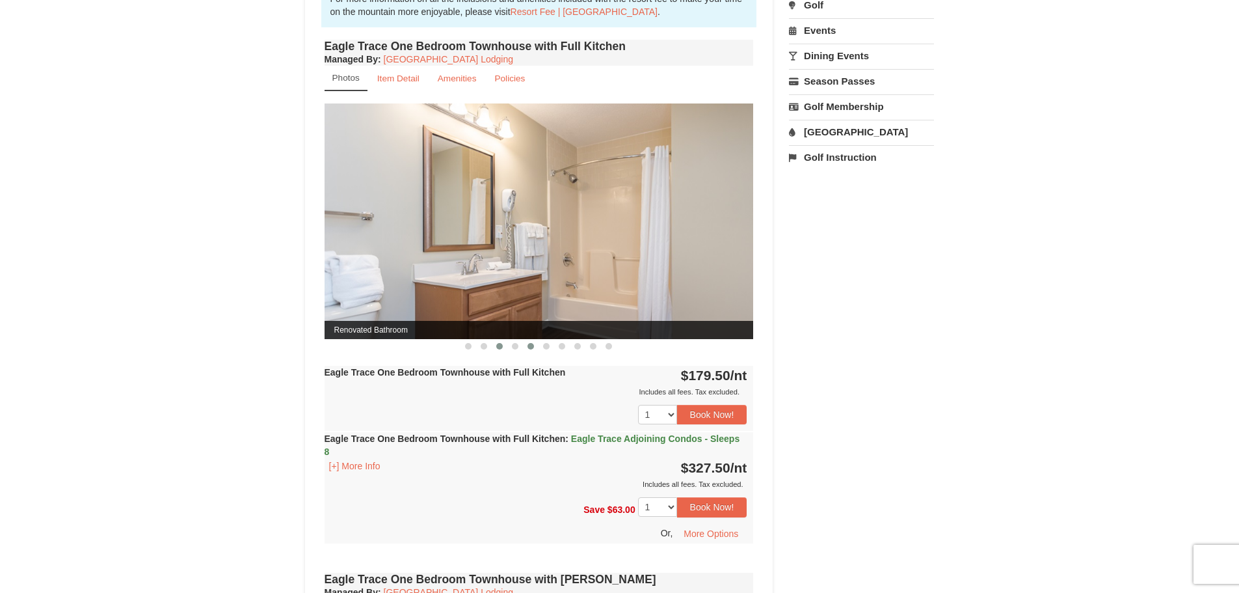
click at [524, 347] on button at bounding box center [531, 346] width 16 height 13
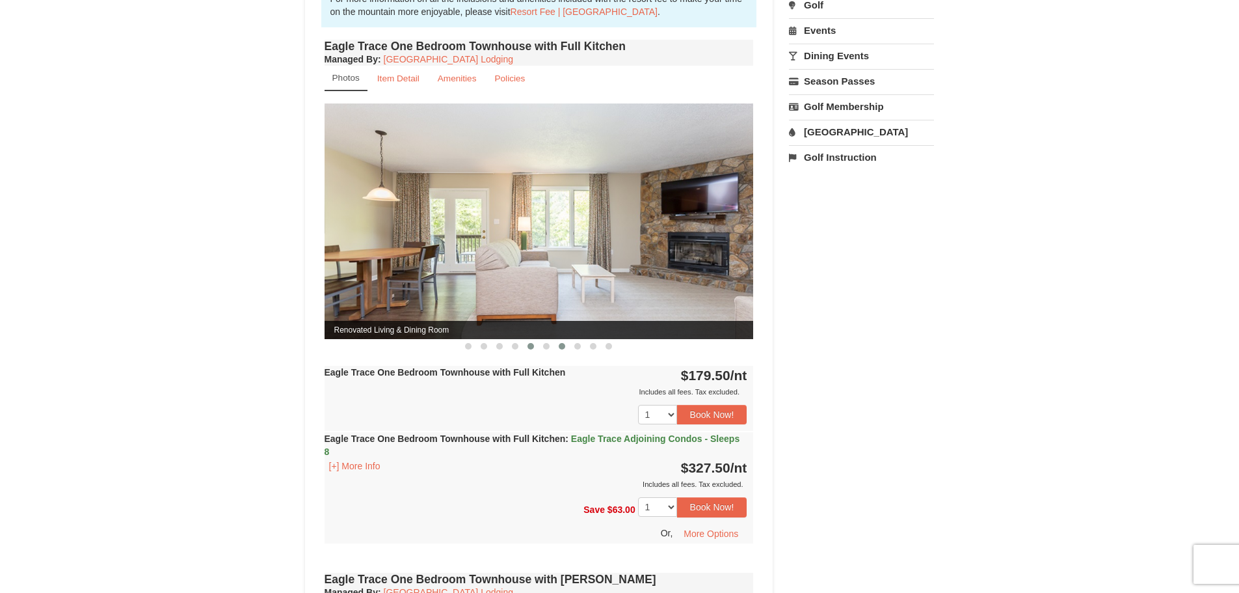
click at [567, 348] on button at bounding box center [562, 346] width 16 height 13
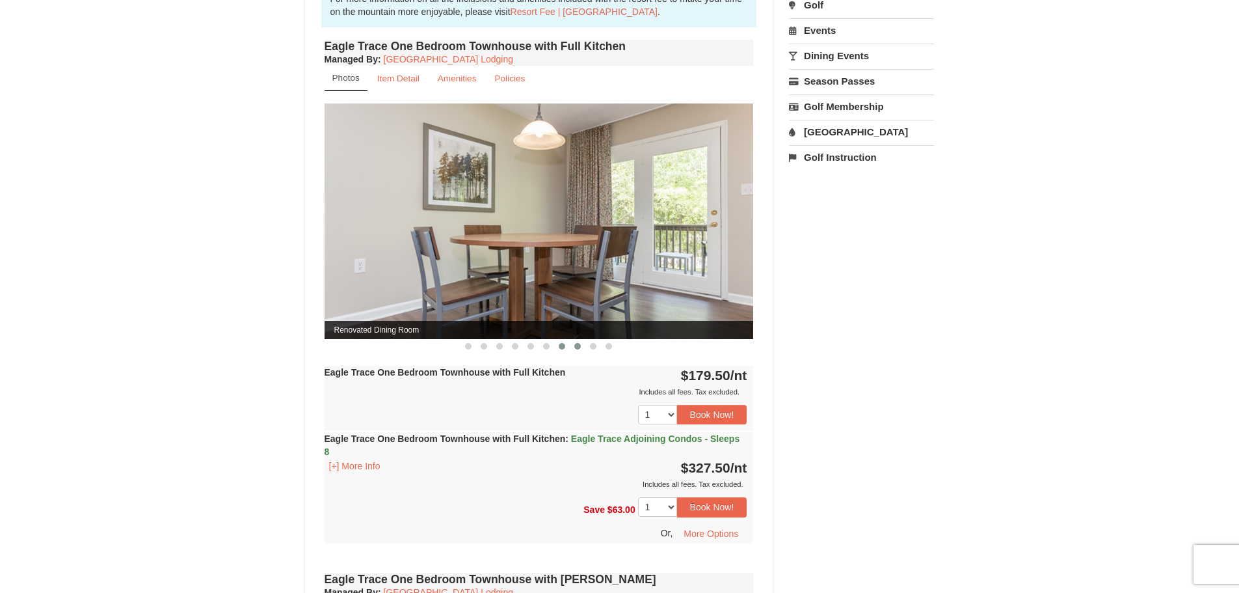
click at [583, 353] on button at bounding box center [578, 346] width 16 height 13
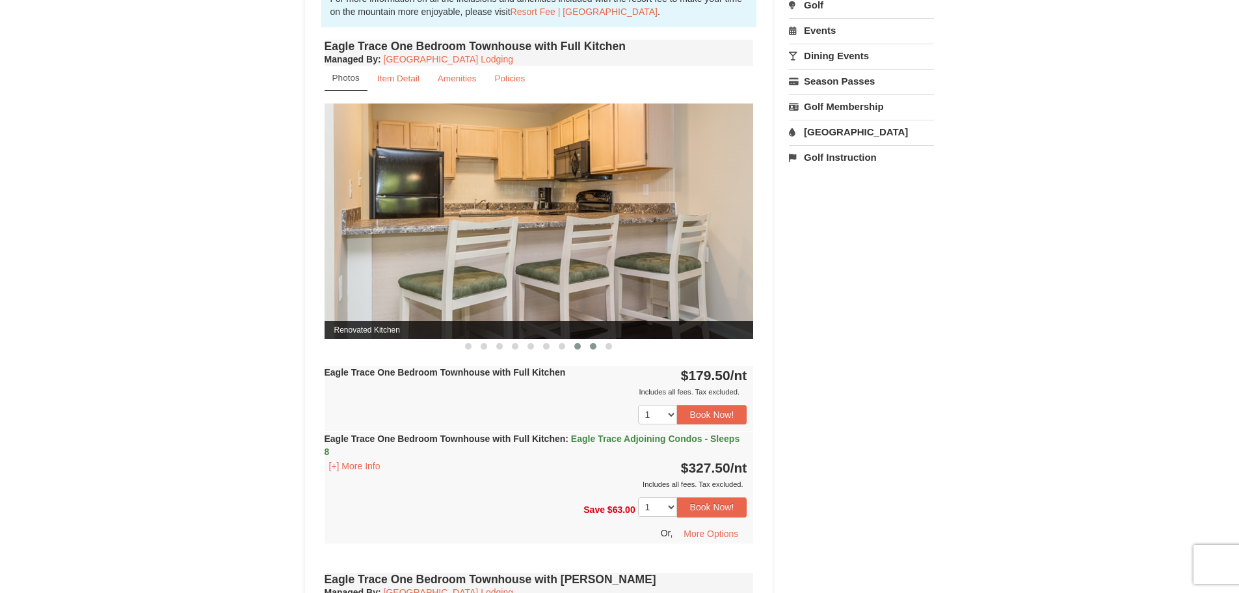
click at [595, 350] on button at bounding box center [593, 346] width 16 height 13
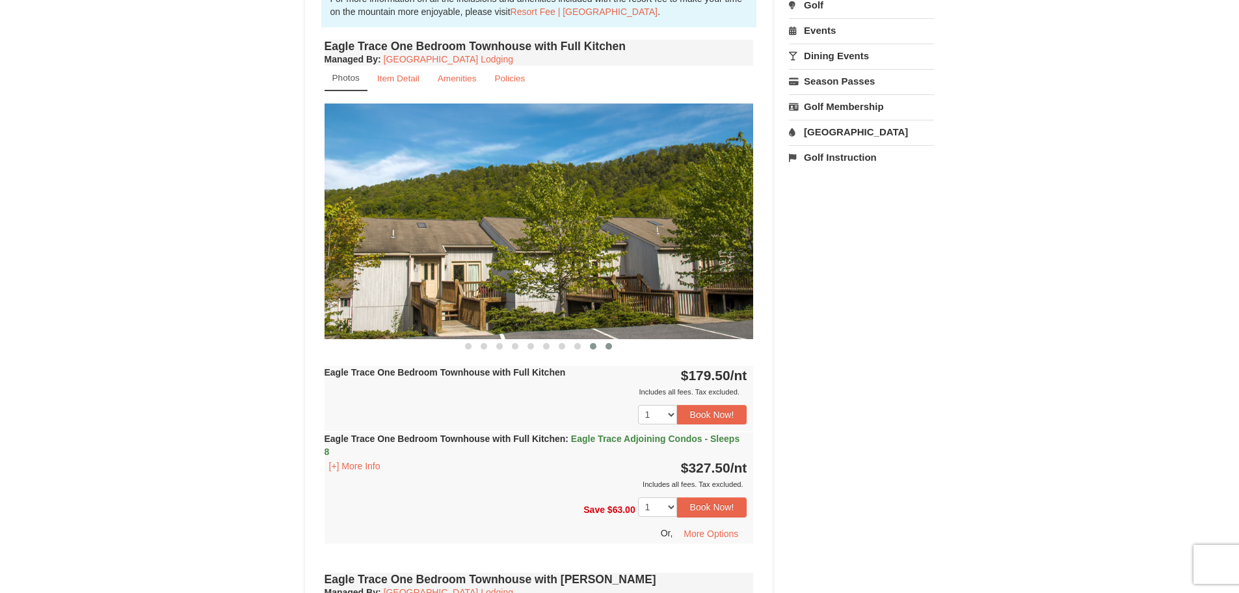
click at [610, 349] on button at bounding box center [609, 346] width 16 height 13
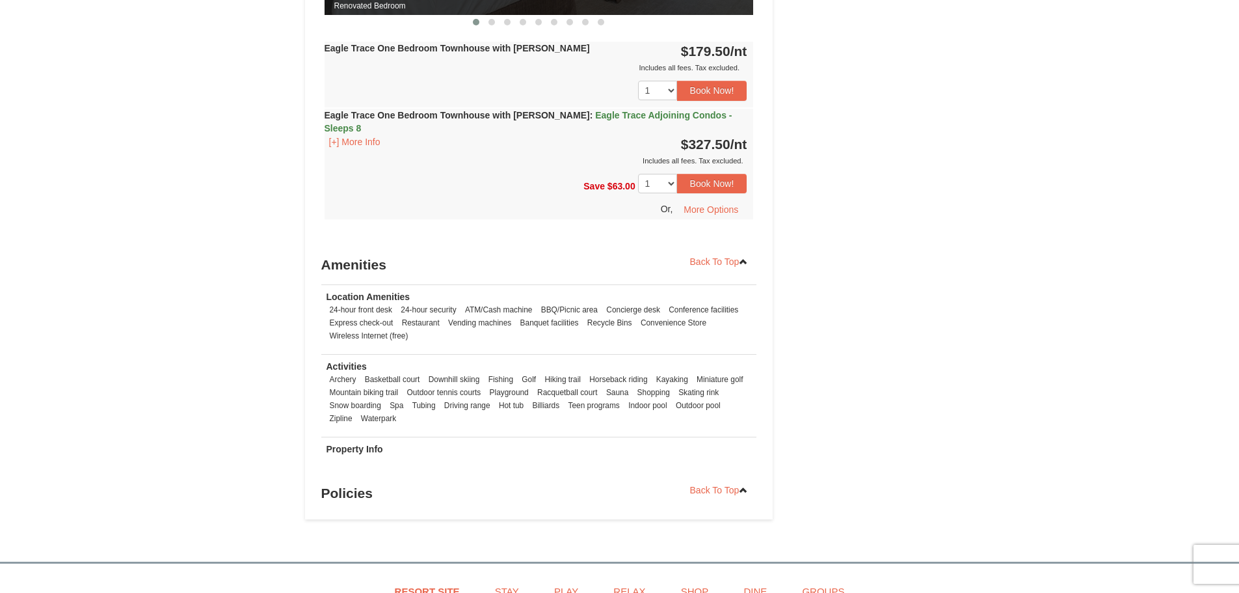
scroll to position [1171, 0]
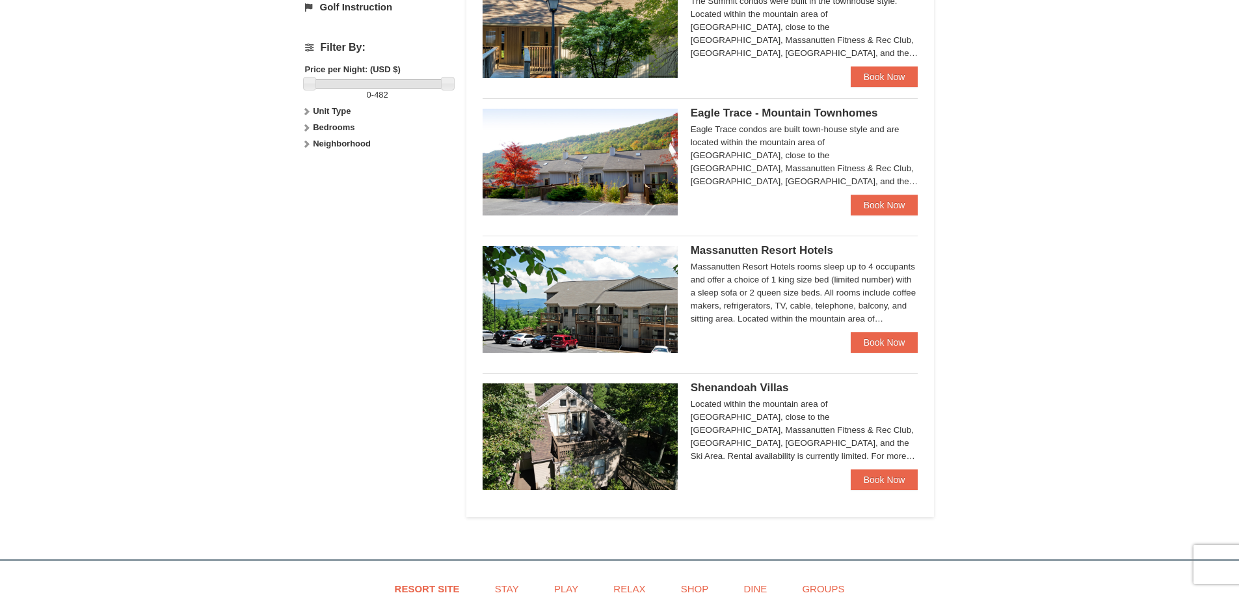
scroll to position [587, 0]
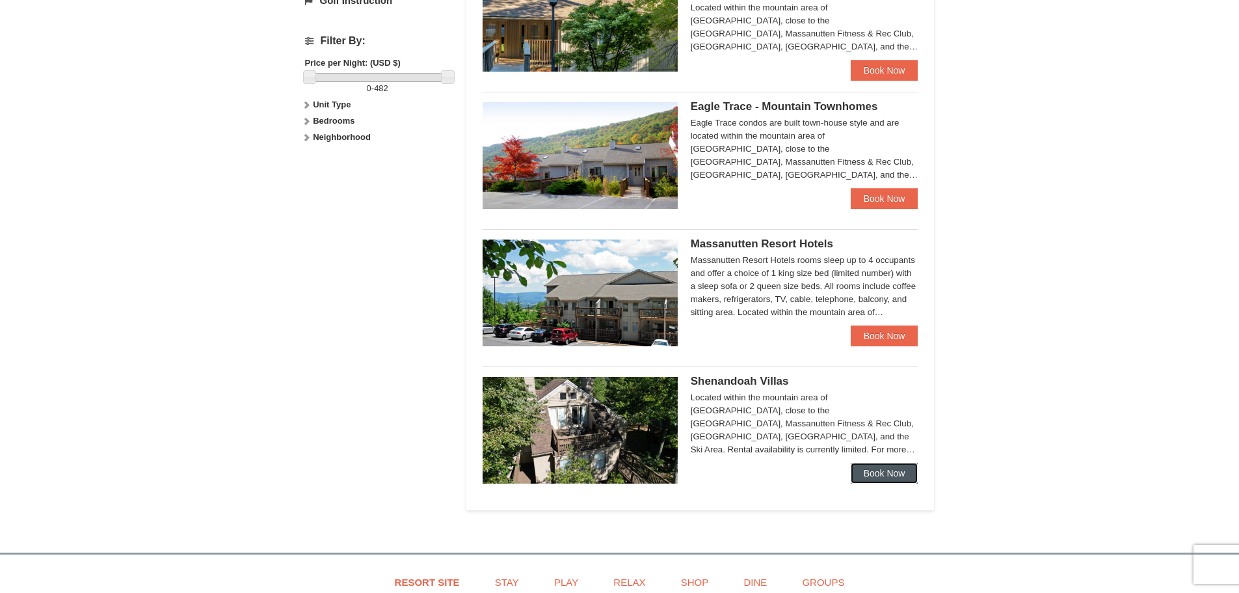
click at [877, 470] on link "Book Now" at bounding box center [885, 473] width 68 height 21
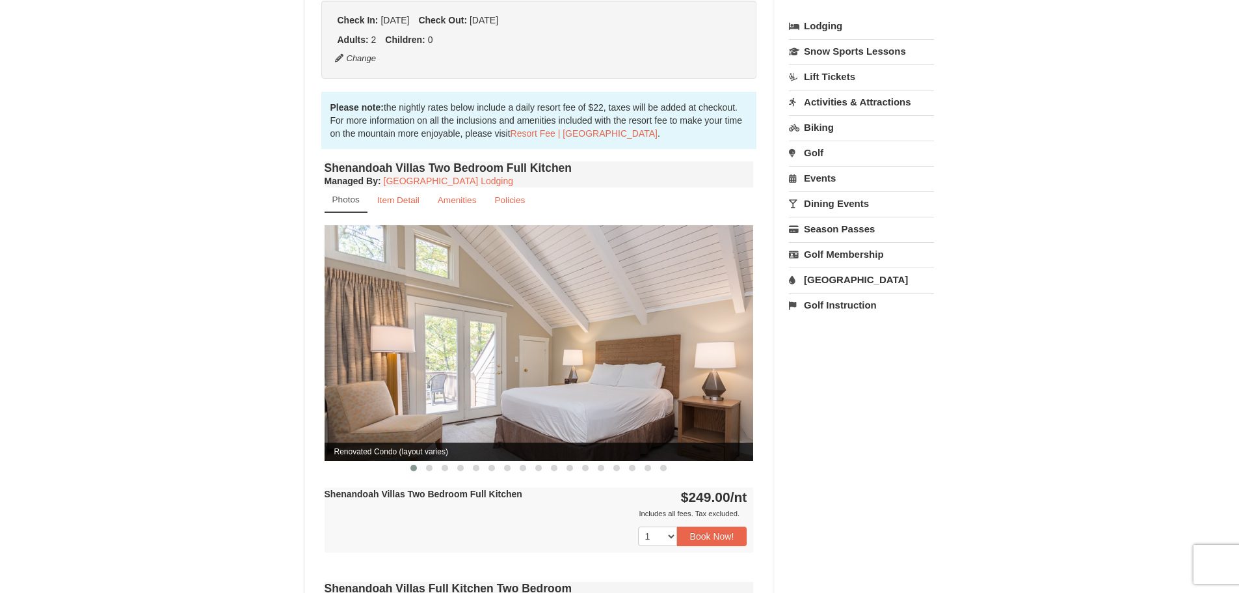
scroll to position [325, 0]
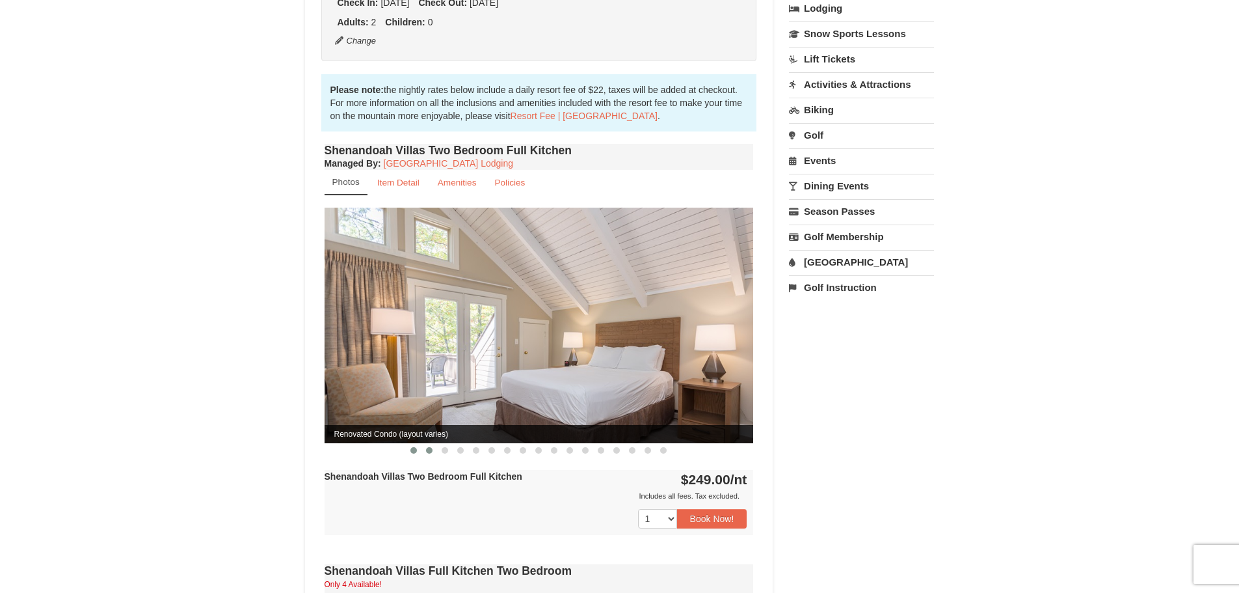
click at [431, 447] on span at bounding box center [429, 450] width 7 height 7
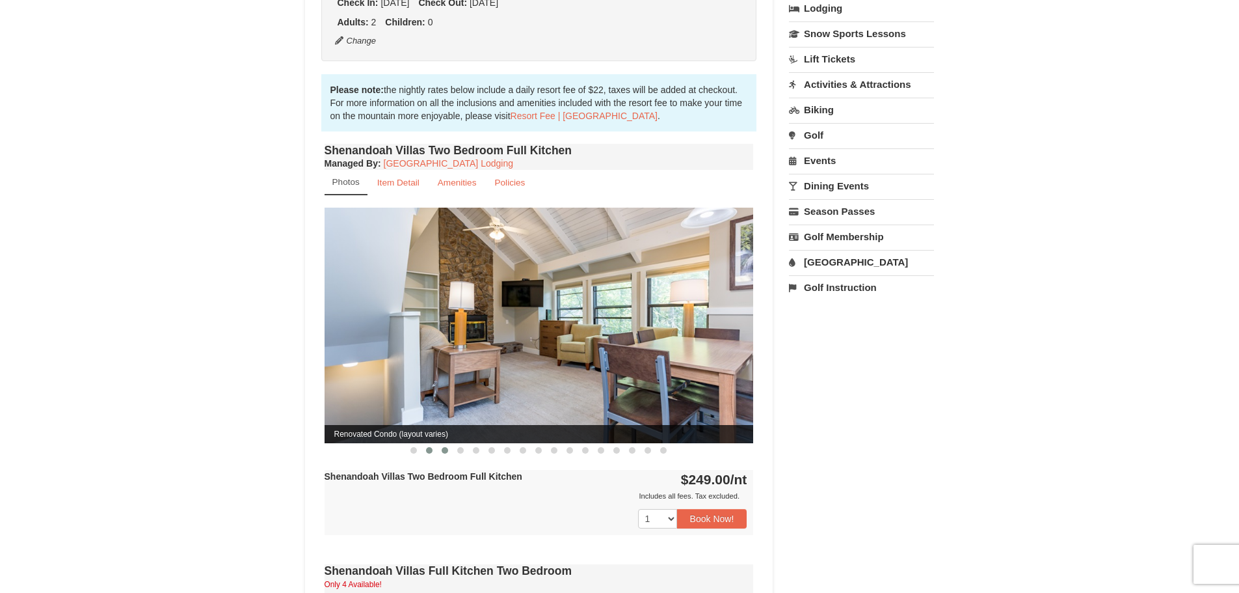
click at [443, 447] on span at bounding box center [445, 450] width 7 height 7
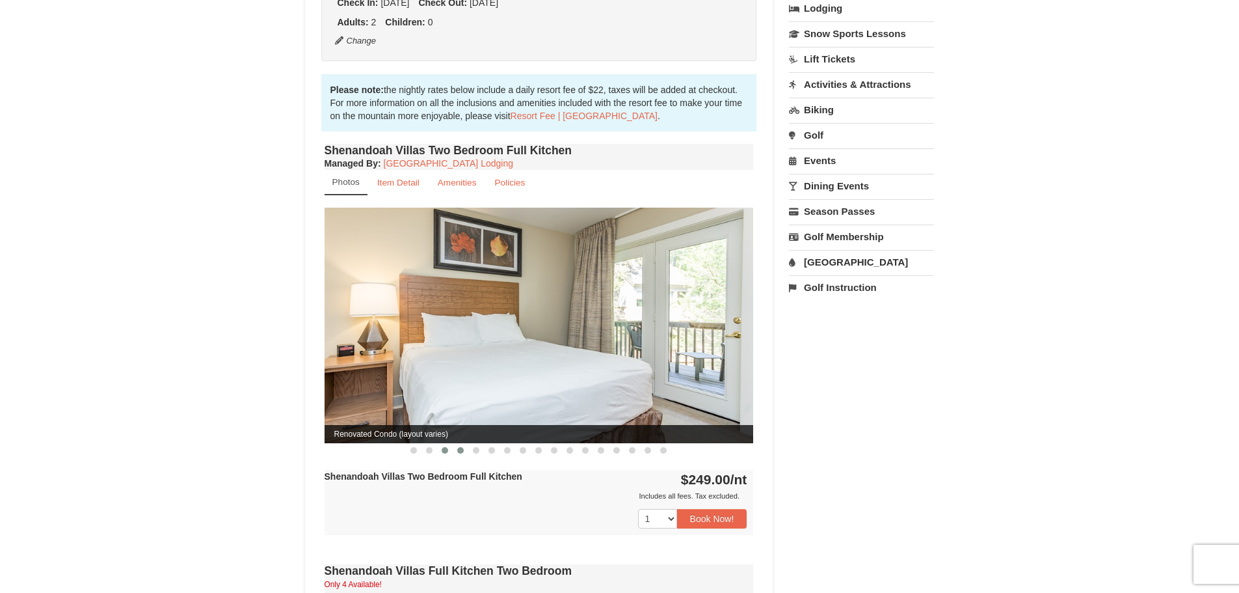
click at [455, 444] on button at bounding box center [461, 450] width 16 height 13
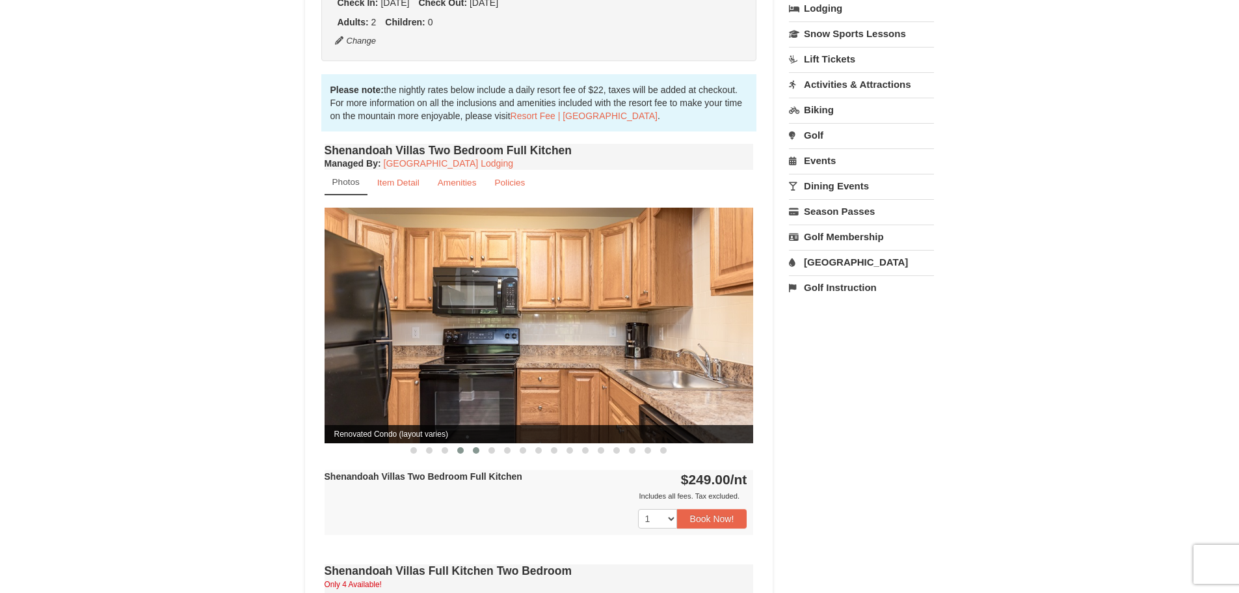
click at [474, 447] on span at bounding box center [476, 450] width 7 height 7
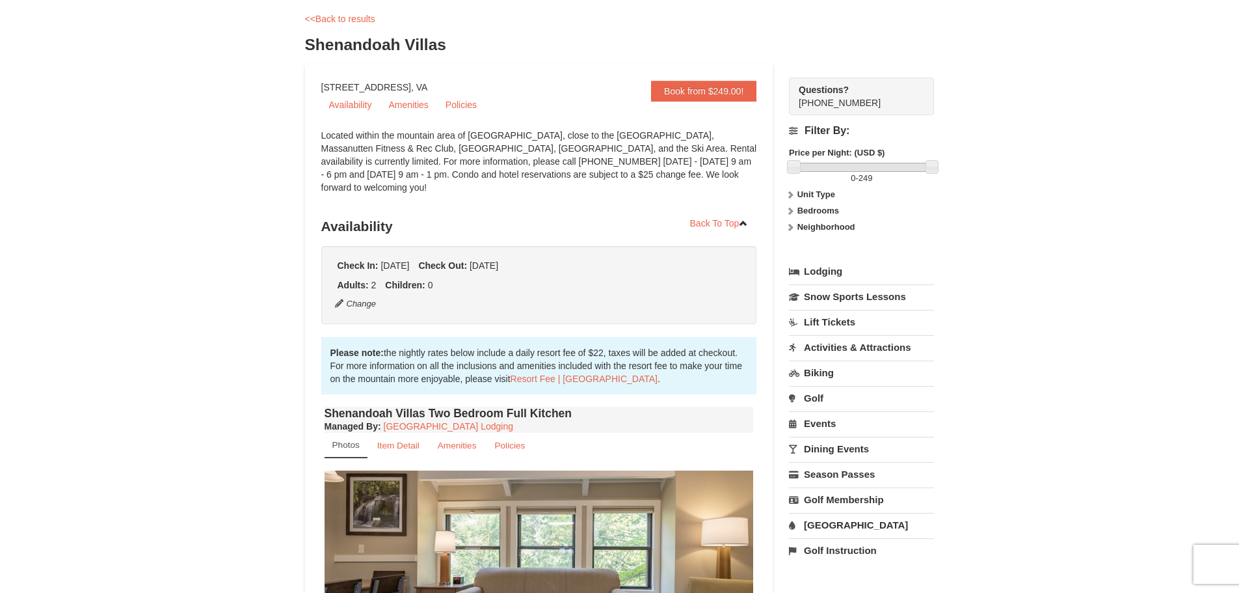
scroll to position [0, 0]
